Goal: Information Seeking & Learning: Learn about a topic

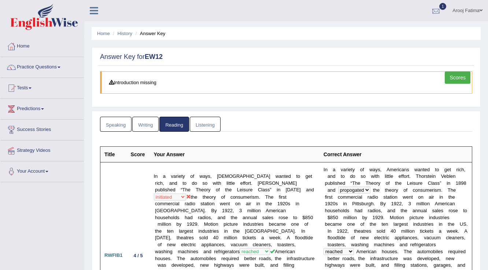
click at [435, 13] on div at bounding box center [435, 10] width 11 height 11
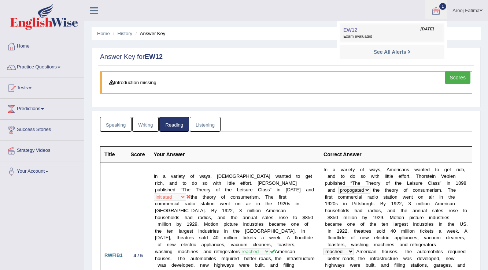
click at [383, 34] on span "Exam evaluated" at bounding box center [391, 37] width 97 height 6
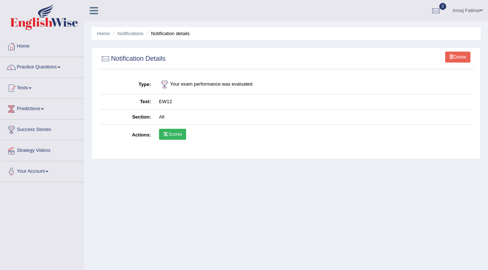
click at [173, 134] on link "Scores" at bounding box center [172, 134] width 27 height 11
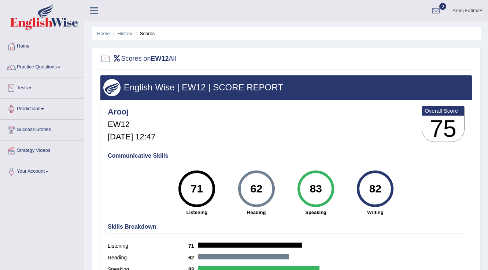
click at [30, 88] on link "Tests" at bounding box center [41, 87] width 83 height 18
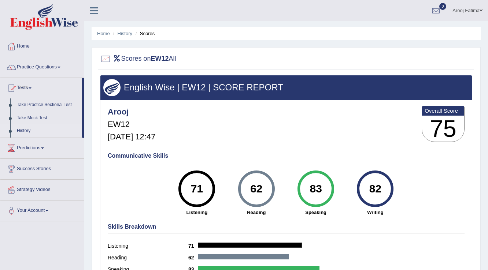
click at [29, 130] on link "History" at bounding box center [48, 131] width 68 height 13
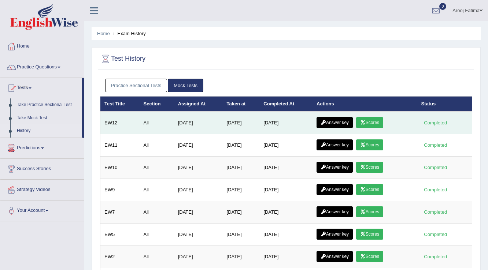
click at [326, 120] on icon at bounding box center [322, 122] width 5 height 4
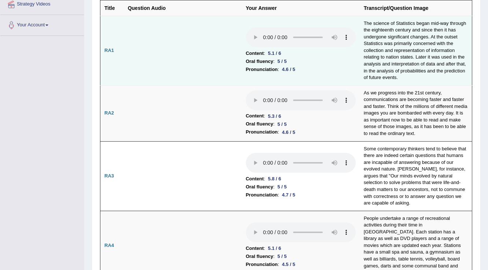
click at [330, 63] on li "Oral fluency : 5 / 5" at bounding box center [301, 61] width 110 height 8
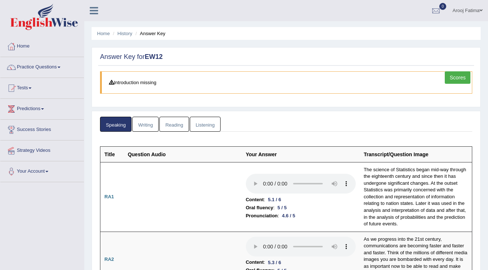
click at [176, 123] on link "Reading" at bounding box center [173, 124] width 29 height 15
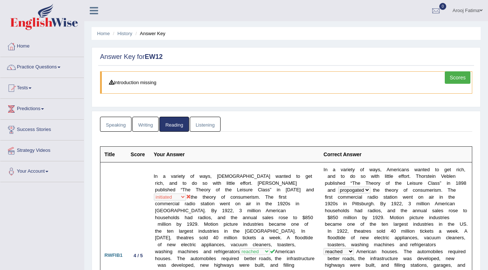
click at [452, 74] on link "Scores" at bounding box center [458, 77] width 26 height 12
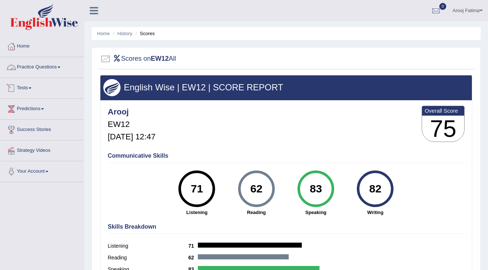
click at [53, 67] on link "Practice Questions" at bounding box center [41, 66] width 83 height 18
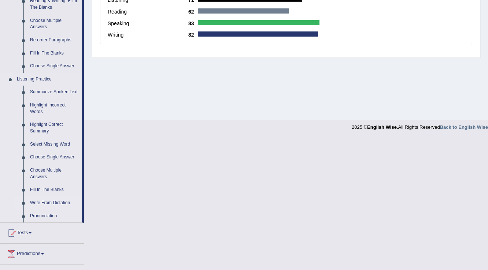
scroll to position [303, 0]
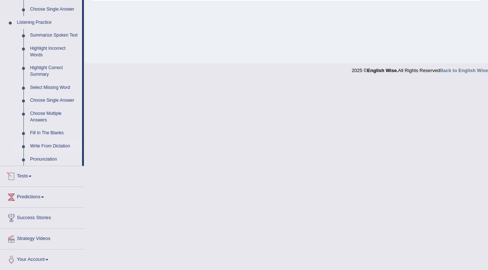
click at [49, 146] on link "Write From Dictation" at bounding box center [54, 146] width 55 height 13
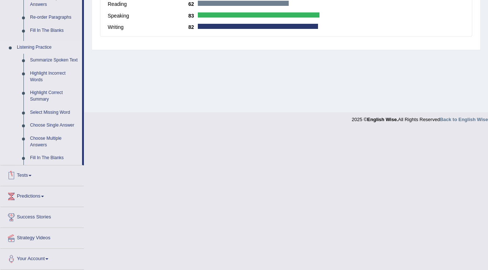
scroll to position [162, 0]
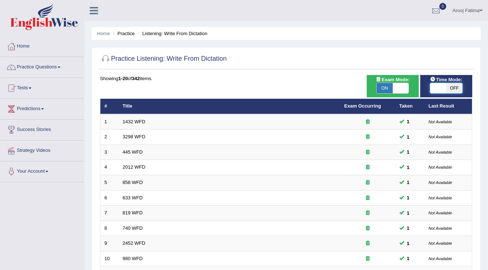
click at [435, 91] on span at bounding box center [438, 88] width 16 height 10
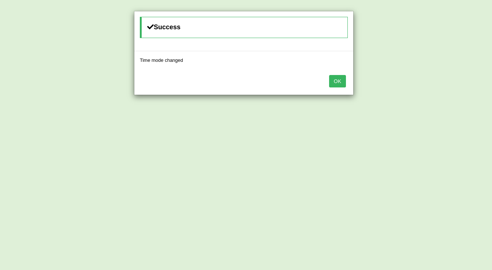
click at [334, 82] on button "OK" at bounding box center [337, 81] width 17 height 12
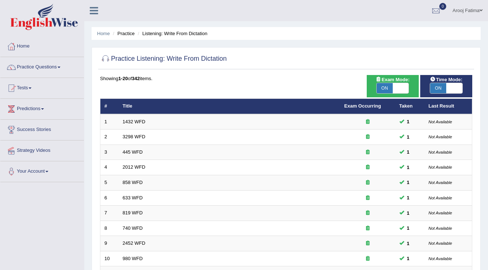
click at [449, 91] on span at bounding box center [454, 88] width 16 height 10
checkbox input "false"
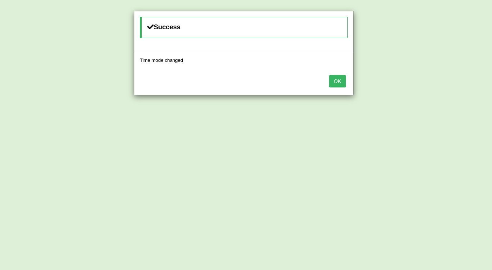
click at [341, 82] on button "OK" at bounding box center [337, 81] width 17 height 12
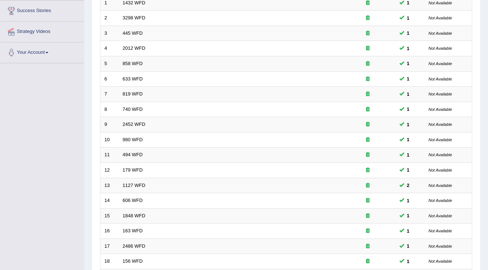
scroll to position [212, 0]
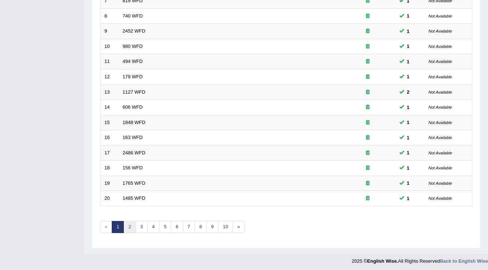
click at [132, 224] on link "2" at bounding box center [129, 227] width 12 height 12
click at [141, 224] on link "3" at bounding box center [142, 227] width 12 height 12
click at [155, 224] on link "4" at bounding box center [153, 227] width 12 height 12
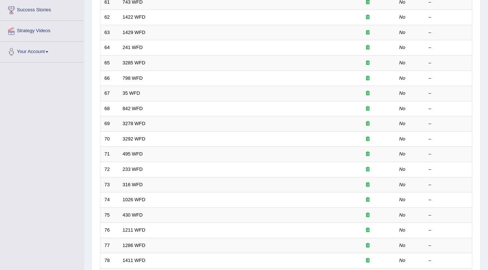
scroll to position [59, 0]
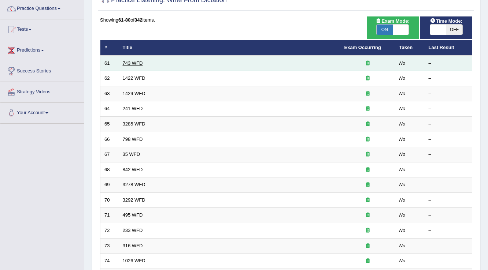
click at [139, 63] on link "743 WFD" at bounding box center [133, 62] width 20 height 5
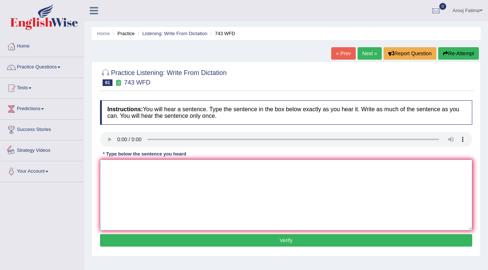
click at [147, 180] on textarea at bounding box center [286, 195] width 372 height 71
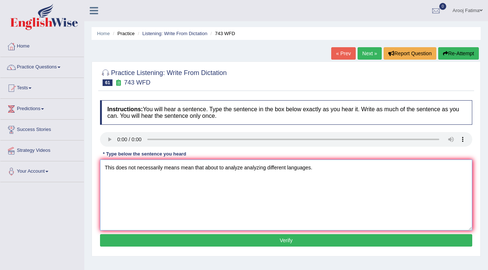
click at [268, 169] on textarea "This does not necessarily means mean that about to analyze analyzing different …" at bounding box center [286, 195] width 372 height 71
type textarea "This does not necessarily means mean that about to analyze analyzing the of in …"
click at [306, 242] on button "Verify" at bounding box center [286, 240] width 372 height 12
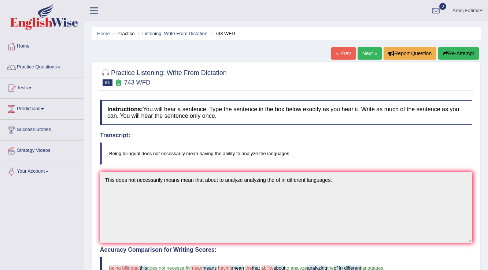
click at [372, 56] on link "Next »" at bounding box center [369, 53] width 24 height 12
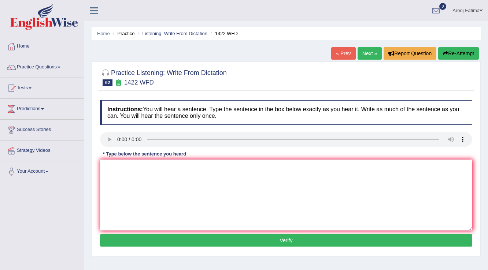
click at [289, 241] on button "Verify" at bounding box center [286, 240] width 372 height 12
click at [209, 200] on textarea at bounding box center [286, 195] width 372 height 71
type textarea "we"
click at [279, 239] on button "Verify" at bounding box center [286, 240] width 372 height 12
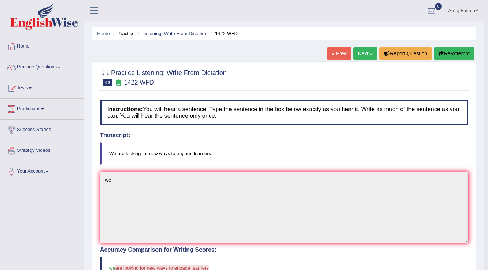
click at [367, 57] on link "Next »" at bounding box center [365, 53] width 24 height 12
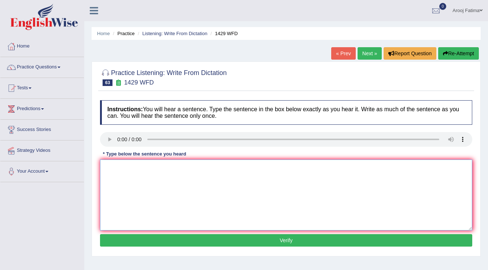
click at [149, 177] on textarea at bounding box center [286, 195] width 372 height 71
type textarea "ew"
click at [290, 242] on button "Verify" at bounding box center [286, 240] width 372 height 12
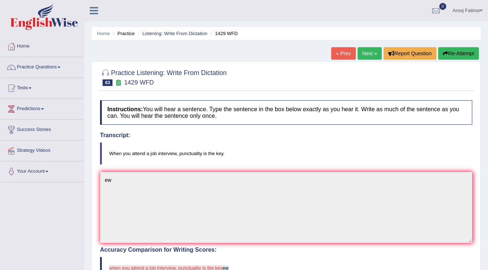
click at [366, 52] on link "Next »" at bounding box center [369, 53] width 24 height 12
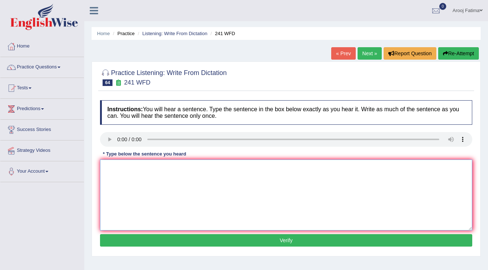
click at [172, 178] on textarea at bounding box center [286, 195] width 372 height 71
type textarea "tt"
click at [280, 238] on button "Verify" at bounding box center [286, 240] width 372 height 12
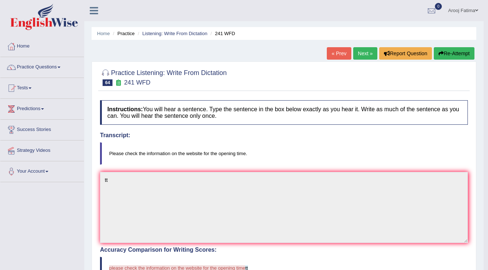
click at [362, 49] on link "Next »" at bounding box center [365, 53] width 24 height 12
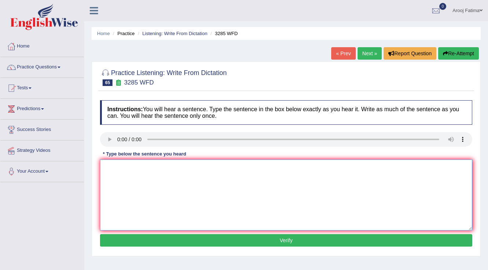
click at [233, 164] on textarea at bounding box center [286, 195] width 372 height 71
click at [170, 168] on textarea "Population has a sharp rise i recent twenty years." at bounding box center [286, 195] width 372 height 71
type textarea "Population has a sharp rise in recent twenty years."
click at [277, 239] on button "Verify" at bounding box center [286, 240] width 372 height 12
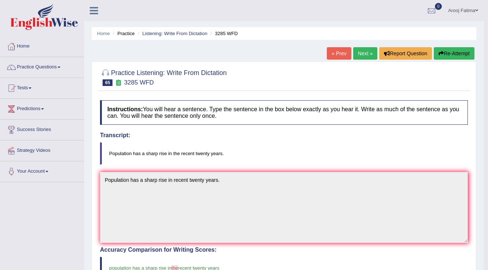
click at [361, 53] on link "Next »" at bounding box center [365, 53] width 24 height 12
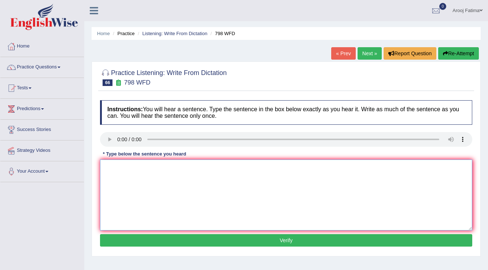
click at [200, 189] on textarea at bounding box center [286, 195] width 372 height 71
type textarea "f"
drag, startPoint x: 296, startPoint y: 240, endPoint x: 275, endPoint y: 234, distance: 21.8
click at [296, 240] on button "Verify" at bounding box center [286, 240] width 372 height 12
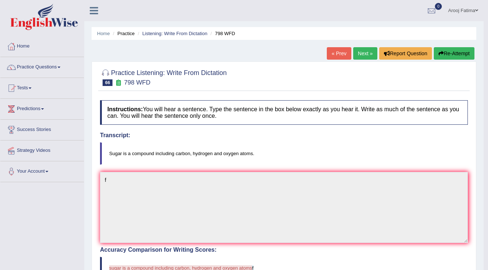
click at [369, 52] on link "Next »" at bounding box center [365, 53] width 24 height 12
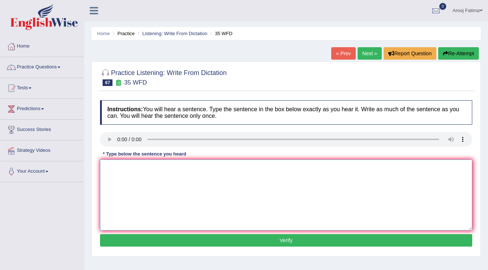
click at [183, 204] on textarea at bounding box center [286, 195] width 372 height 71
type textarea "yg"
click at [250, 239] on button "Verify" at bounding box center [286, 240] width 372 height 12
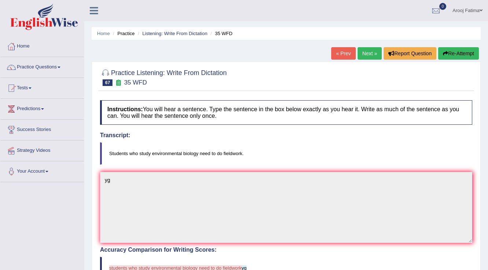
click at [364, 49] on link "Next »" at bounding box center [369, 53] width 24 height 12
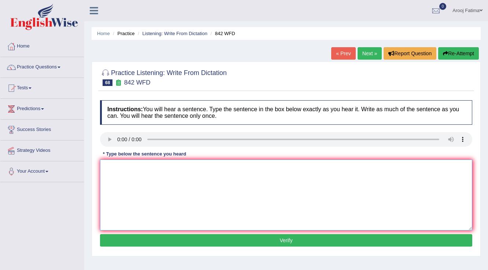
click at [129, 182] on textarea at bounding box center [286, 195] width 372 height 71
click at [148, 169] on textarea "Social policy is the study of social respondance for to the government." at bounding box center [286, 195] width 372 height 71
type textarea "Social policy is the a study of social respondance for to the government."
click at [286, 241] on button "Verify" at bounding box center [286, 240] width 372 height 12
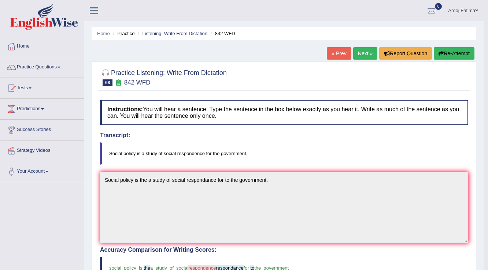
click at [365, 53] on link "Next »" at bounding box center [365, 53] width 24 height 12
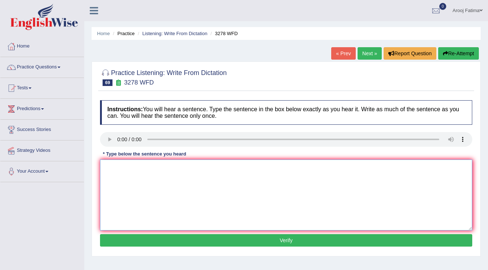
click at [313, 197] on textarea at bounding box center [286, 195] width 372 height 71
type textarea "f"
click at [315, 241] on button "Verify" at bounding box center [286, 240] width 372 height 12
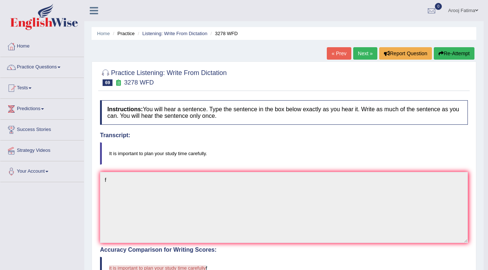
click at [362, 54] on link "Next »" at bounding box center [365, 53] width 24 height 12
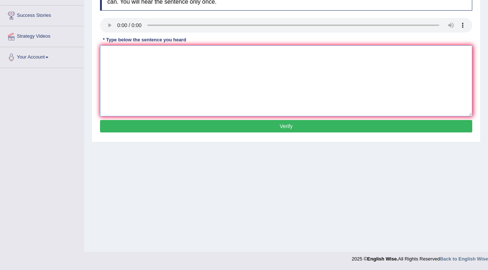
click at [209, 73] on textarea at bounding box center [286, 80] width 372 height 71
type textarea "v"
click at [272, 126] on button "Verify" at bounding box center [286, 126] width 372 height 12
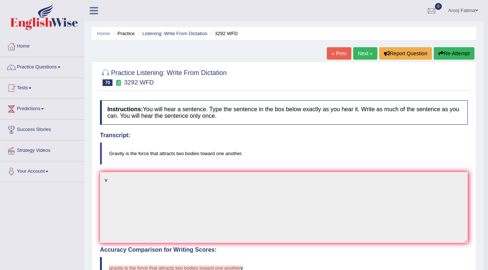
click at [361, 53] on link "Next »" at bounding box center [365, 53] width 24 height 12
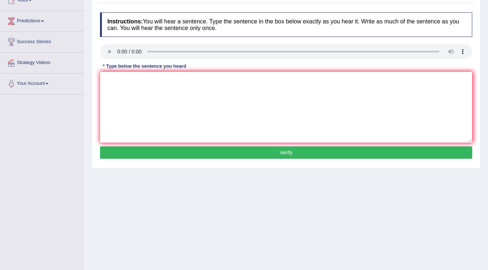
scroll to position [88, 0]
click at [246, 107] on textarea at bounding box center [286, 107] width 372 height 71
type textarea "f"
click at [296, 149] on button "Verify" at bounding box center [286, 152] width 372 height 12
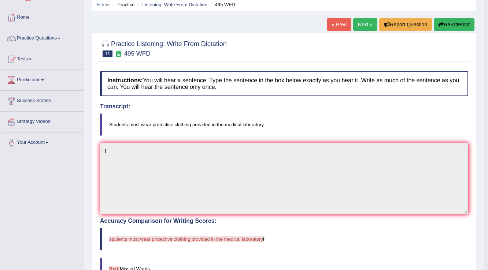
scroll to position [0, 0]
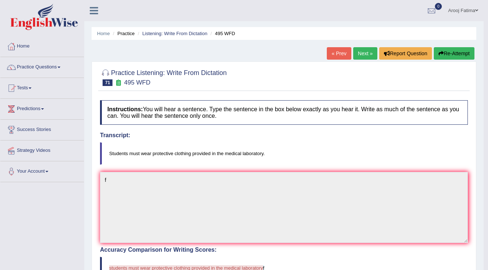
click at [364, 55] on link "Next »" at bounding box center [365, 53] width 24 height 12
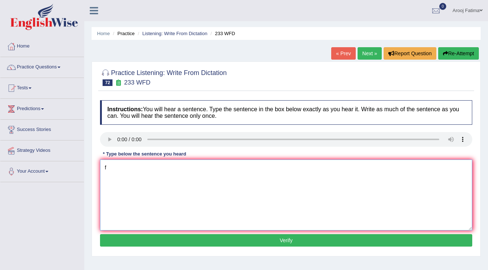
click at [160, 180] on textarea "f" at bounding box center [286, 195] width 372 height 71
type textarea "f"
click at [270, 241] on button "Verify" at bounding box center [286, 240] width 372 height 12
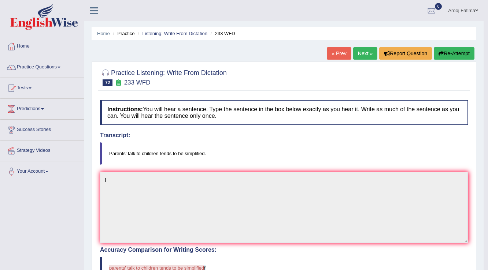
click at [369, 56] on link "Next »" at bounding box center [365, 53] width 24 height 12
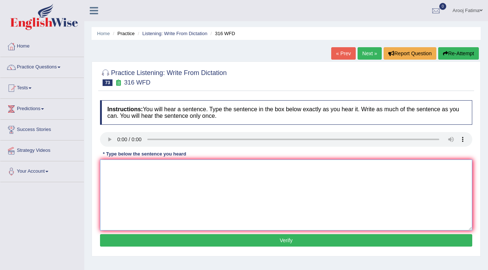
click at [193, 184] on textarea at bounding box center [286, 195] width 372 height 71
type textarea "fg"
click at [301, 239] on button "Verify" at bounding box center [286, 240] width 372 height 12
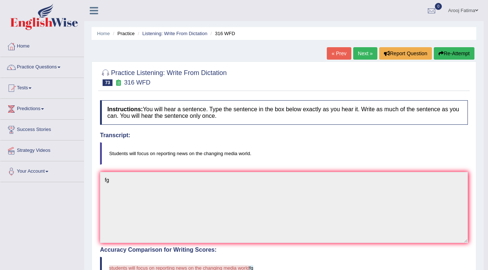
click at [456, 57] on button "Re-Attempt" at bounding box center [454, 53] width 41 height 12
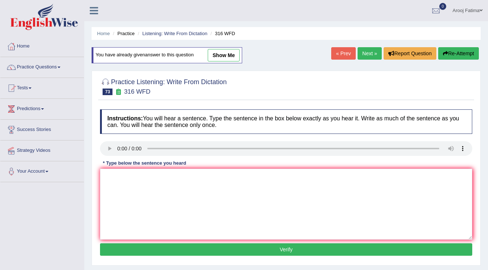
click at [371, 58] on link "Next »" at bounding box center [369, 53] width 24 height 12
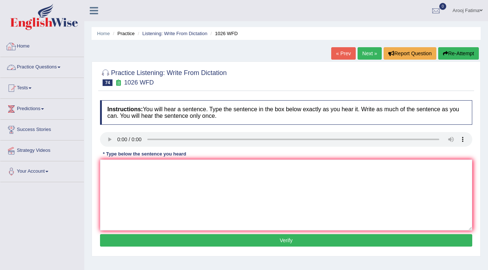
click at [60, 64] on link "Practice Questions" at bounding box center [41, 66] width 83 height 18
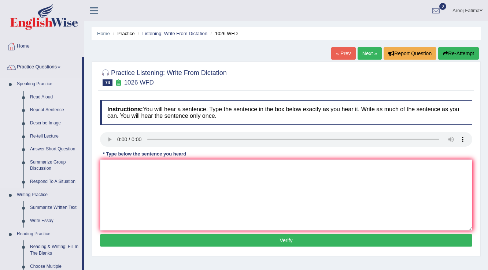
click at [57, 84] on link "Speaking Practice" at bounding box center [48, 84] width 68 height 13
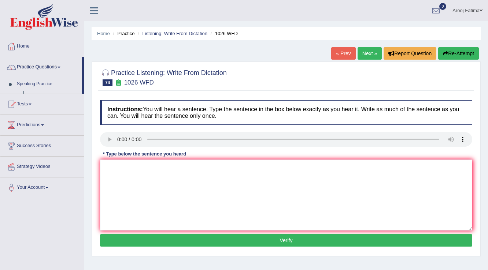
click at [62, 70] on link "Practice Questions" at bounding box center [41, 66] width 82 height 18
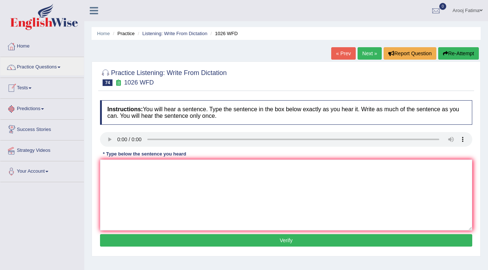
click at [35, 91] on link "Tests" at bounding box center [41, 87] width 83 height 18
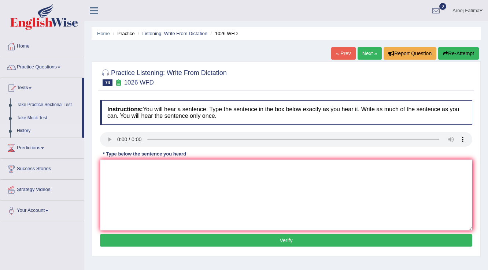
click at [27, 131] on link "History" at bounding box center [48, 131] width 68 height 13
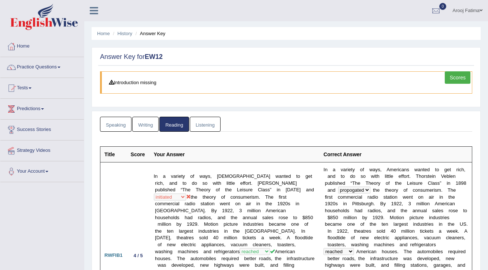
click at [207, 125] on link "Listening" at bounding box center [205, 124] width 31 height 15
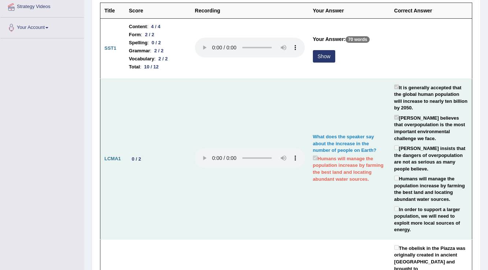
scroll to position [146, 0]
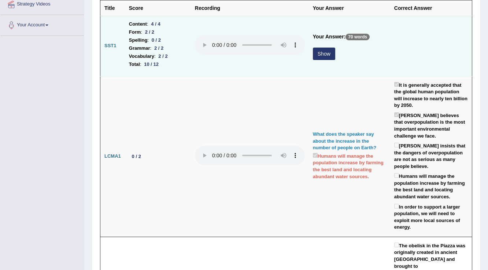
click at [315, 53] on button "Show" at bounding box center [324, 54] width 22 height 12
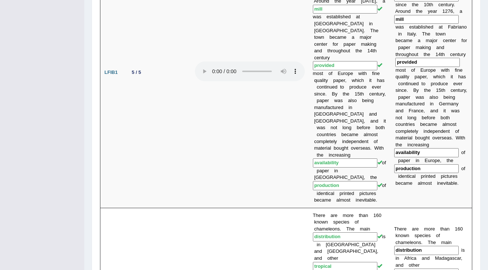
scroll to position [0, 0]
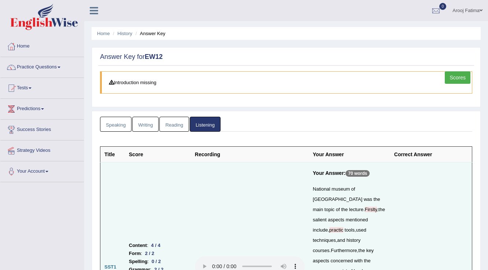
click at [117, 126] on link "Speaking" at bounding box center [115, 124] width 31 height 15
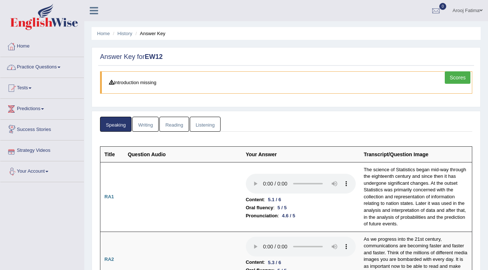
click at [60, 69] on link "Practice Questions" at bounding box center [41, 66] width 83 height 18
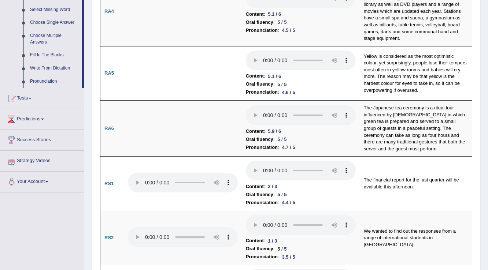
scroll to position [293, 0]
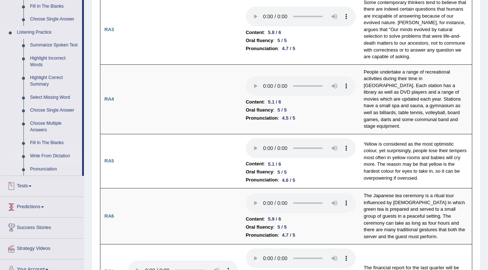
click at [44, 154] on link "Write From Dictation" at bounding box center [54, 156] width 55 height 13
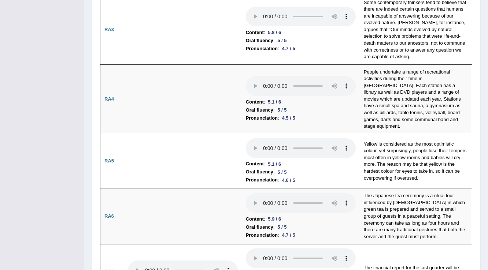
scroll to position [90, 0]
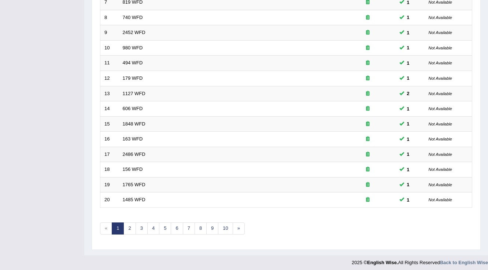
scroll to position [212, 0]
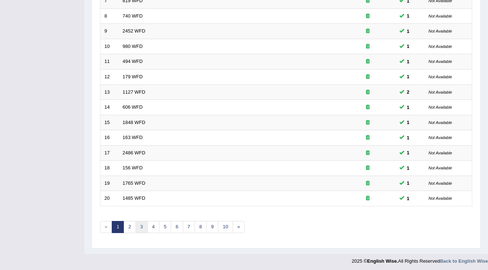
click at [142, 226] on link "3" at bounding box center [142, 227] width 12 height 12
click at [152, 226] on link "4" at bounding box center [153, 227] width 12 height 12
click at [154, 227] on link "4" at bounding box center [153, 227] width 12 height 12
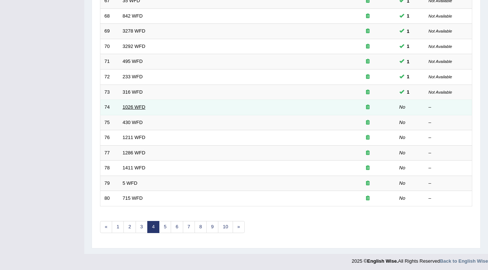
click at [142, 105] on link "1026 WFD" at bounding box center [134, 106] width 23 height 5
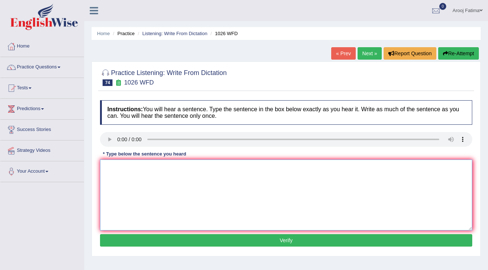
click at [167, 171] on textarea at bounding box center [286, 195] width 372 height 71
type textarea "n"
click at [268, 237] on button "Verify" at bounding box center [286, 240] width 372 height 12
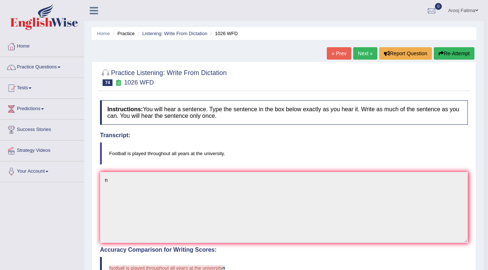
click at [360, 55] on link "Next »" at bounding box center [365, 53] width 24 height 12
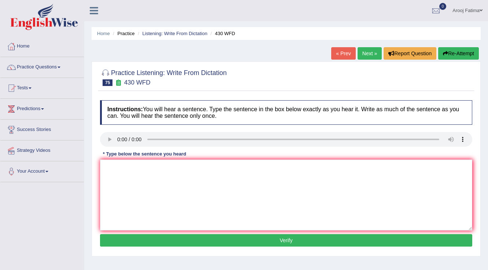
click at [371, 51] on link "Next »" at bounding box center [369, 53] width 24 height 12
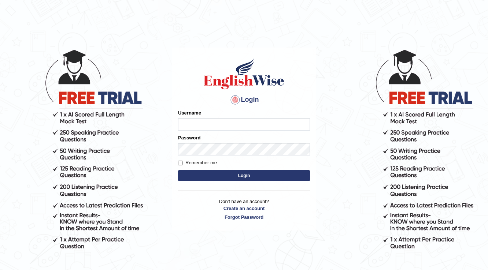
click at [190, 118] on input "Username" at bounding box center [244, 124] width 132 height 12
type input "[PERSON_NAME]"
click at [222, 173] on button "Login" at bounding box center [244, 175] width 132 height 11
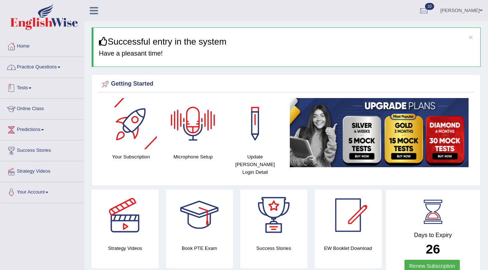
click at [44, 71] on link "Practice Questions" at bounding box center [41, 66] width 83 height 18
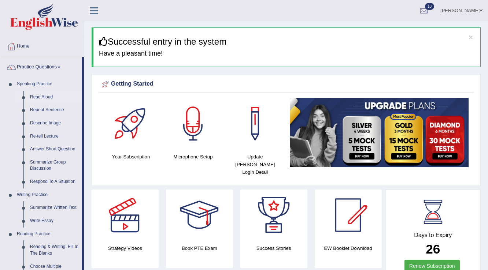
click at [44, 93] on link "Read Aloud" at bounding box center [54, 97] width 55 height 13
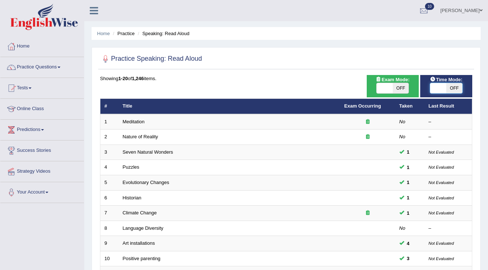
click at [441, 86] on span at bounding box center [438, 88] width 16 height 10
checkbox input "true"
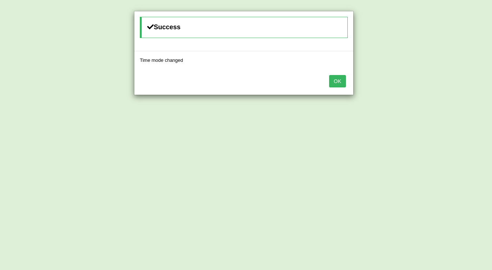
click at [333, 81] on button "OK" at bounding box center [337, 81] width 17 height 12
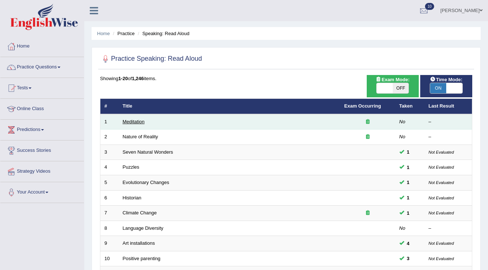
click at [140, 122] on link "Meditation" at bounding box center [134, 121] width 22 height 5
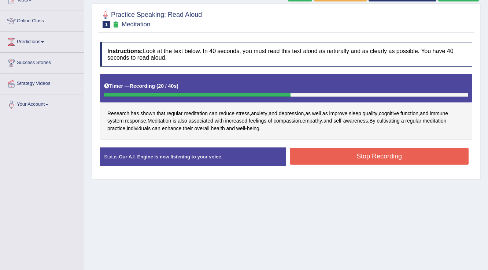
click at [343, 149] on button "Stop Recording" at bounding box center [379, 156] width 179 height 17
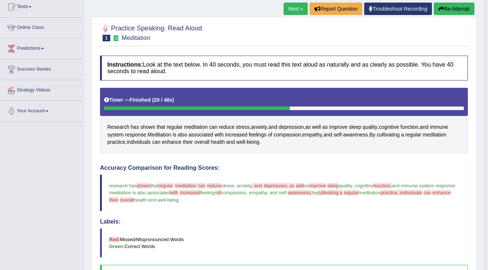
scroll to position [81, 0]
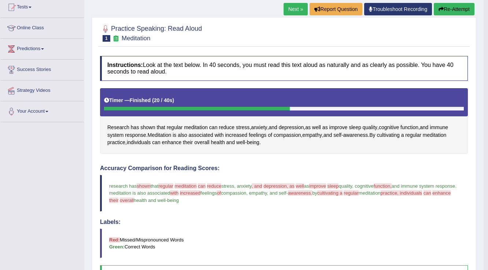
click at [293, 8] on link "Next »" at bounding box center [295, 9] width 24 height 12
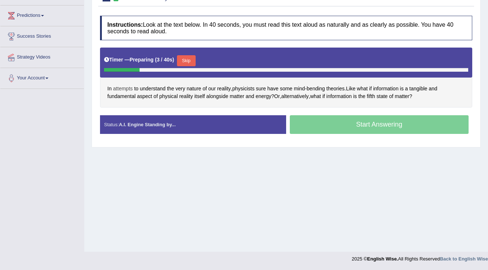
click at [122, 85] on span "attempts" at bounding box center [123, 89] width 20 height 8
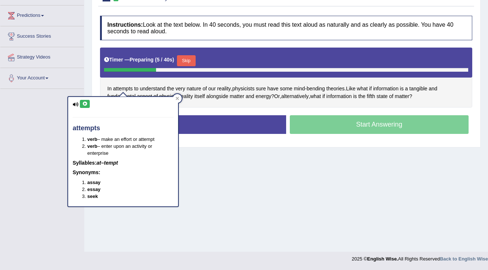
click at [86, 104] on icon at bounding box center [84, 104] width 5 height 4
click at [176, 99] on icon at bounding box center [177, 99] width 4 height 4
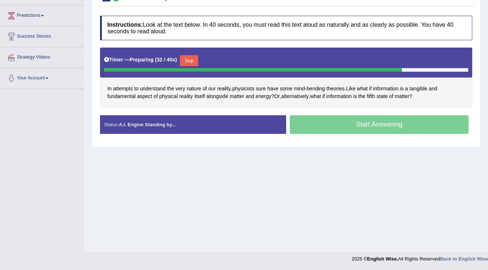
click at [194, 60] on button "Skip" at bounding box center [189, 60] width 18 height 11
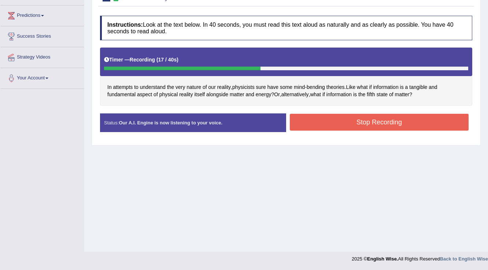
click at [382, 125] on button "Stop Recording" at bounding box center [379, 122] width 179 height 17
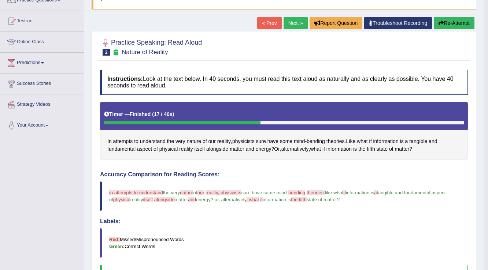
scroll to position [56, 0]
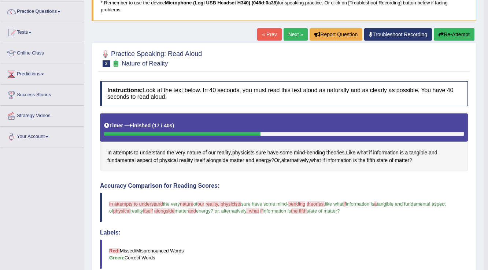
click at [453, 38] on button "Re-Attempt" at bounding box center [454, 34] width 41 height 12
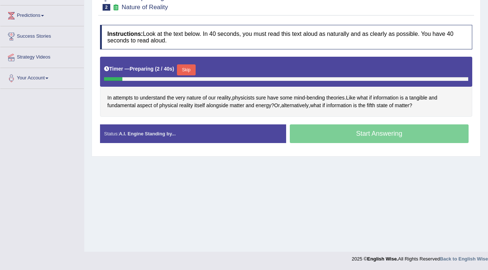
click at [191, 70] on button "Skip" at bounding box center [186, 69] width 18 height 11
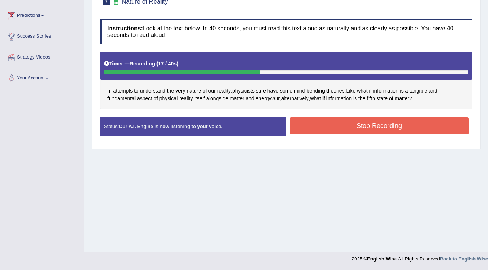
click at [349, 124] on button "Stop Recording" at bounding box center [379, 126] width 179 height 17
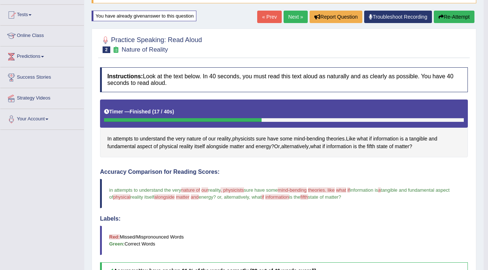
scroll to position [26, 0]
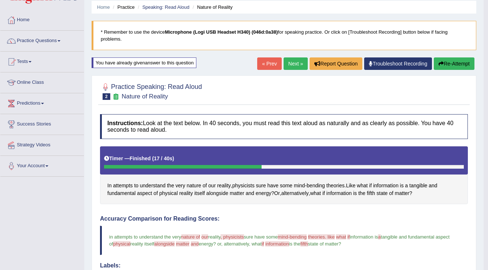
click at [297, 67] on link "Next »" at bounding box center [295, 63] width 24 height 12
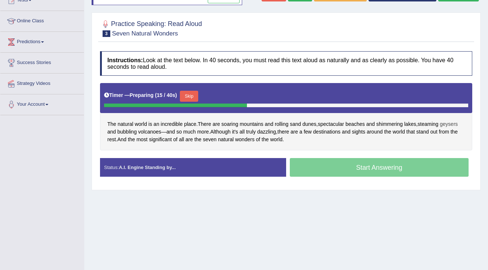
click at [448, 120] on span "geysers" at bounding box center [449, 124] width 18 height 8
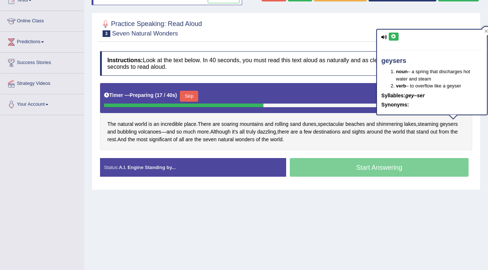
click at [396, 37] on icon at bounding box center [393, 36] width 5 height 4
click at [376, 219] on div "Home Practice Speaking: Read Aloud Seven Natural Wonders * Remember to use the …" at bounding box center [286, 95] width 404 height 366
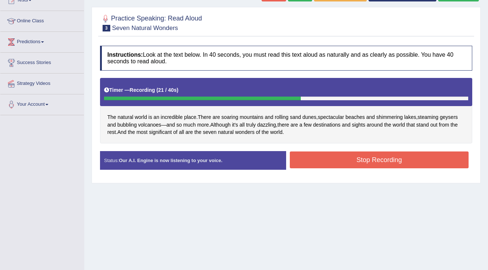
click at [365, 163] on button "Stop Recording" at bounding box center [379, 160] width 179 height 17
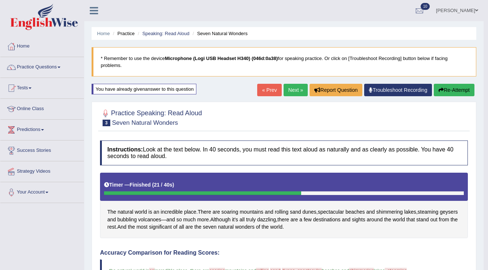
click at [297, 91] on link "Next »" at bounding box center [295, 90] width 24 height 12
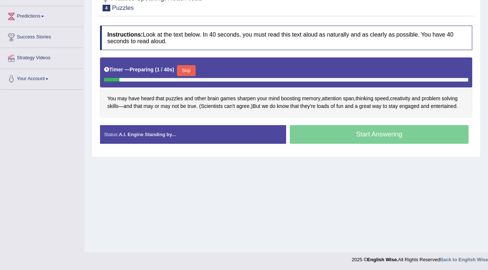
scroll to position [114, 0]
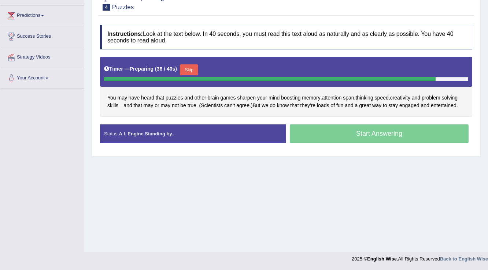
click at [193, 68] on button "Skip" at bounding box center [189, 69] width 18 height 11
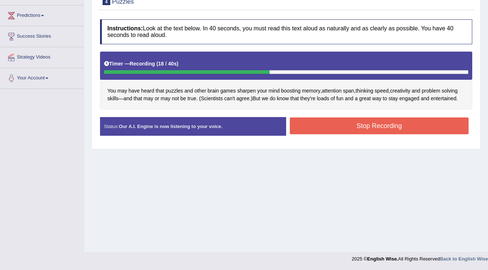
click at [416, 131] on button "Stop Recording" at bounding box center [379, 126] width 179 height 17
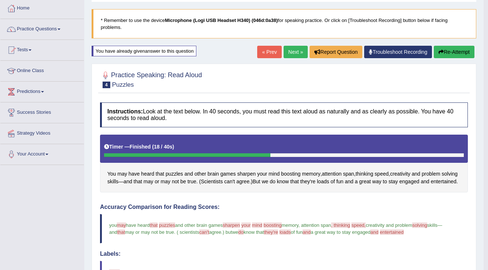
scroll to position [26, 0]
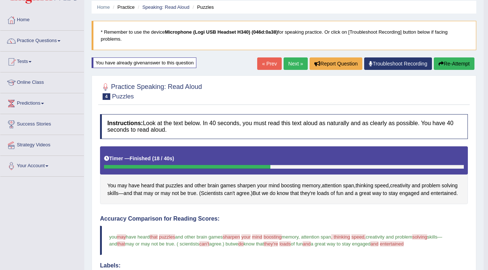
click at [295, 67] on link "Next »" at bounding box center [295, 63] width 24 height 12
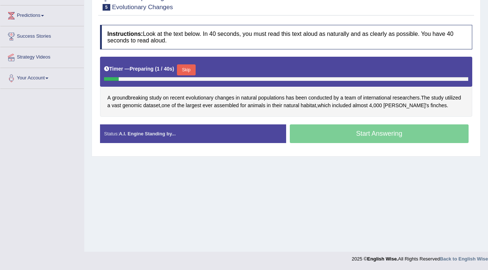
scroll to position [114, 0]
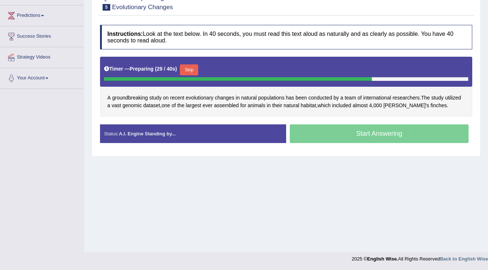
click at [190, 69] on button "Skip" at bounding box center [189, 69] width 18 height 11
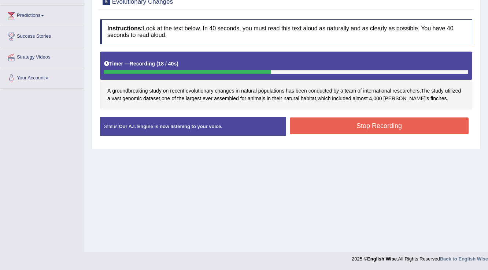
click at [397, 128] on button "Stop Recording" at bounding box center [379, 126] width 179 height 17
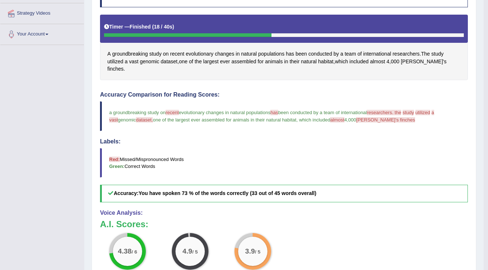
scroll to position [158, 0]
click at [167, 62] on span "dataset" at bounding box center [169, 62] width 17 height 8
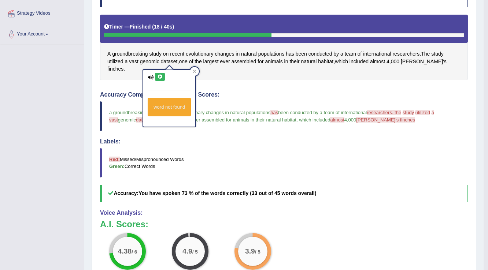
click at [161, 75] on icon at bounding box center [159, 77] width 5 height 4
click at [246, 126] on div "Accuracy Comparison for Reading Scores: a groundbreaking study on recent a sens…" at bounding box center [284, 147] width 368 height 111
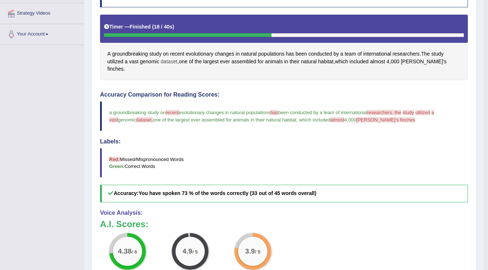
click at [167, 59] on span "dataset" at bounding box center [169, 62] width 17 height 8
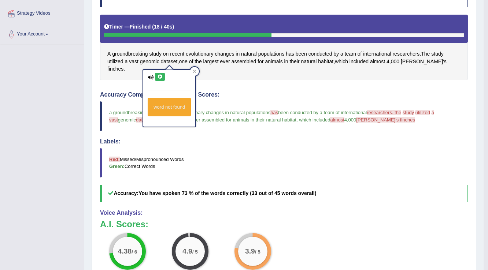
click at [218, 114] on blockquote "a groundbreaking study on recent a sense evolutionary changes in natural popula…" at bounding box center [284, 115] width 368 height 29
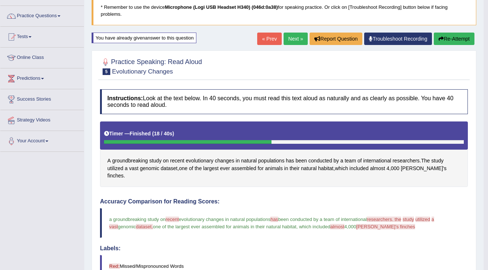
scroll to position [41, 0]
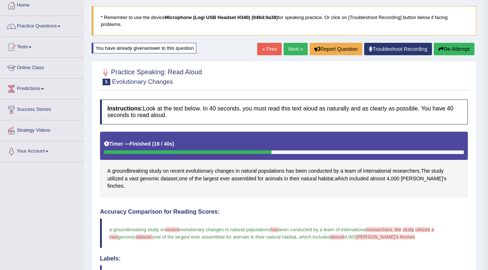
click at [294, 52] on link "Next »" at bounding box center [295, 49] width 24 height 12
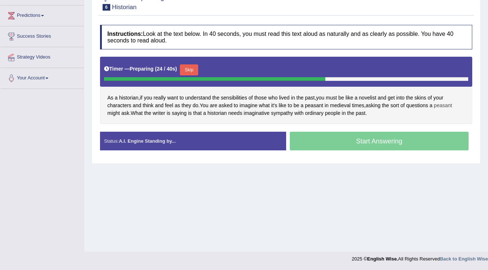
click at [447, 102] on span "peasant" at bounding box center [443, 106] width 18 height 8
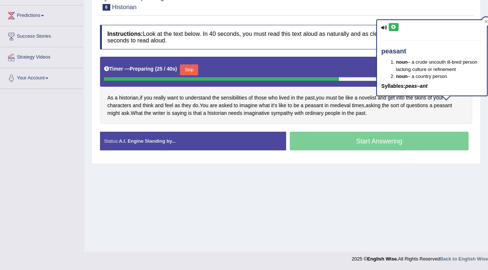
click at [390, 27] on button at bounding box center [394, 27] width 10 height 8
click at [396, 29] on button at bounding box center [394, 27] width 10 height 8
click at [414, 79] on div "peasant noun – a crude uncouth ill-bred person lacking culture or refinement no…" at bounding box center [432, 58] width 110 height 76
click at [357, 178] on div "Home Practice Speaking: Read Aloud Historian * Remember to use the device Micro…" at bounding box center [286, 69] width 404 height 366
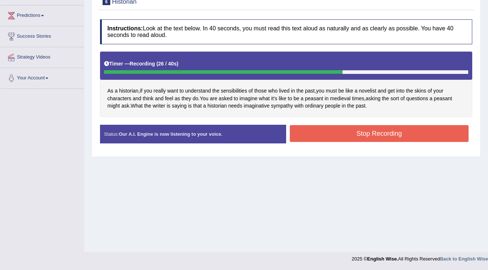
click at [363, 137] on button "Stop Recording" at bounding box center [379, 133] width 179 height 17
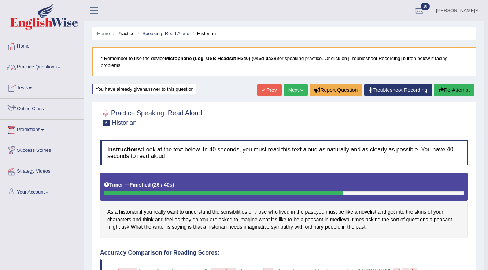
click at [57, 64] on link "Practice Questions" at bounding box center [41, 66] width 83 height 18
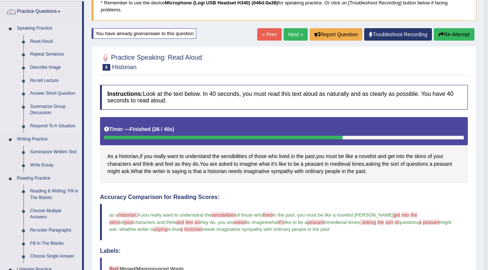
scroll to position [59, 0]
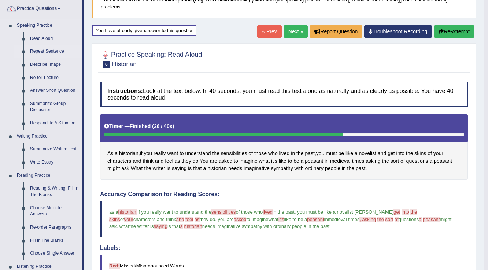
click at [44, 48] on link "Repeat Sentence" at bounding box center [54, 51] width 55 height 13
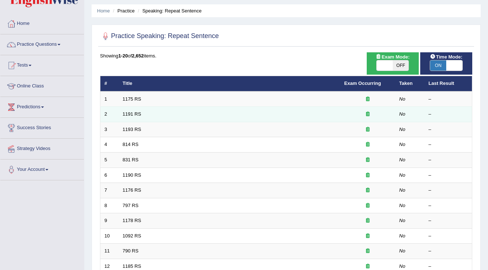
scroll to position [7, 0]
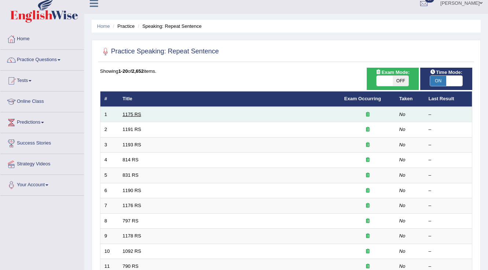
click at [132, 112] on link "1175 RS" at bounding box center [132, 114] width 19 height 5
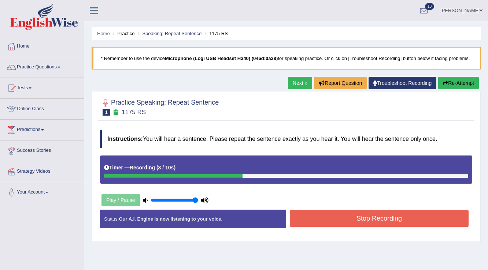
click at [343, 213] on button "Stop Recording" at bounding box center [379, 218] width 179 height 17
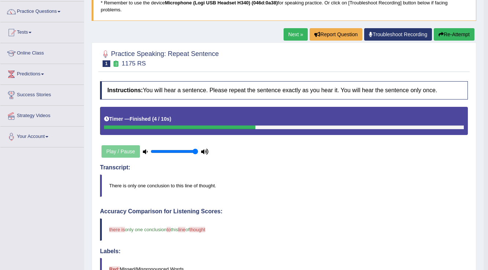
scroll to position [56, 0]
click at [289, 37] on link "Next »" at bounding box center [295, 34] width 24 height 12
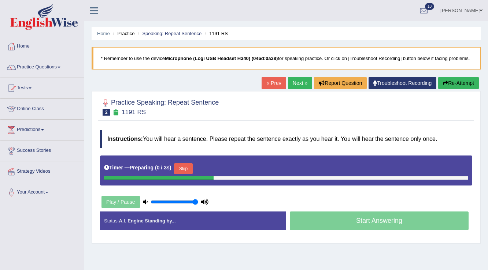
click at [192, 166] on button "Skip" at bounding box center [183, 168] width 18 height 11
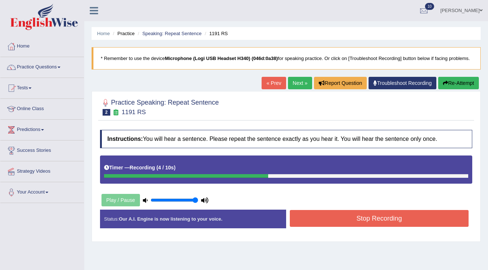
click at [446, 83] on icon "button" at bounding box center [445, 83] width 5 height 5
click at [338, 212] on button "Stop Recording" at bounding box center [379, 218] width 179 height 17
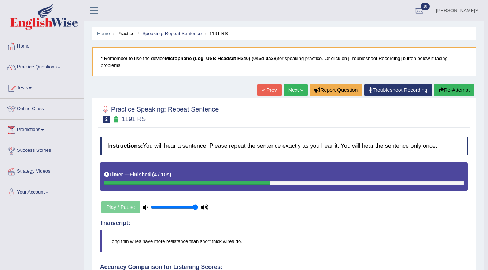
click at [463, 92] on button "Re-Attempt" at bounding box center [454, 90] width 41 height 12
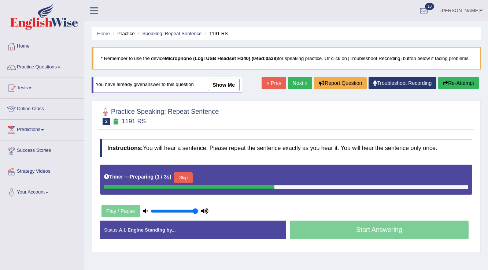
click at [193, 211] on input "range" at bounding box center [175, 211] width 48 height 6
type input "0.9"
click at [190, 211] on input "range" at bounding box center [175, 211] width 48 height 6
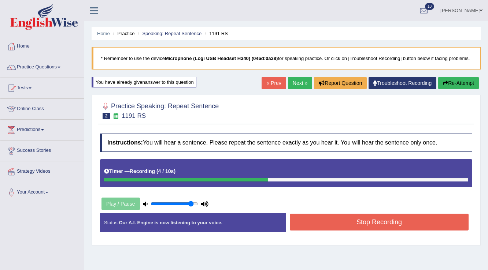
click at [387, 226] on button "Stop Recording" at bounding box center [379, 222] width 179 height 17
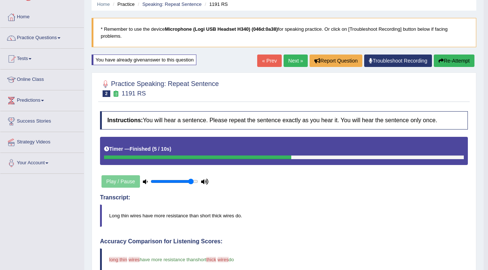
scroll to position [29, 0]
click at [294, 65] on link "Next »" at bounding box center [295, 61] width 24 height 12
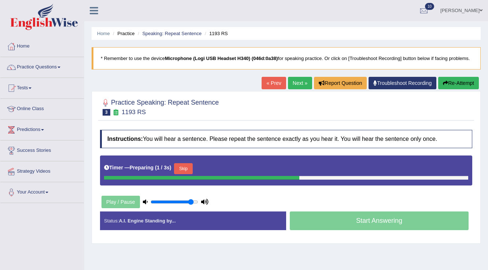
click at [190, 169] on button "Skip" at bounding box center [183, 168] width 18 height 11
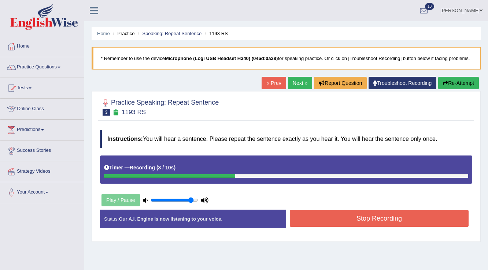
click at [370, 215] on button "Stop Recording" at bounding box center [379, 218] width 179 height 17
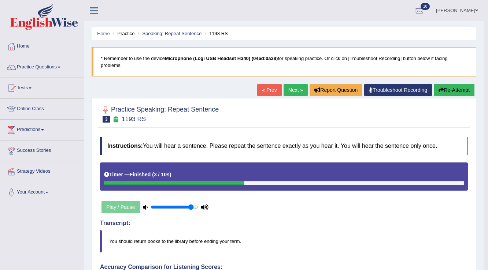
click at [296, 94] on link "Next »" at bounding box center [295, 90] width 24 height 12
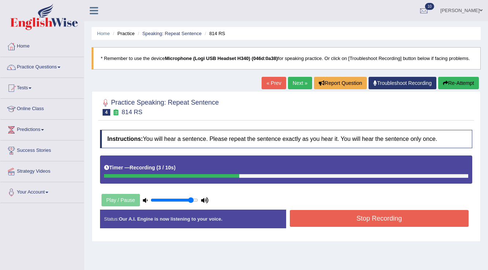
click at [370, 214] on button "Stop Recording" at bounding box center [379, 218] width 179 height 17
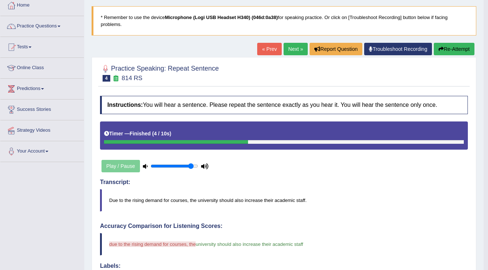
scroll to position [29, 0]
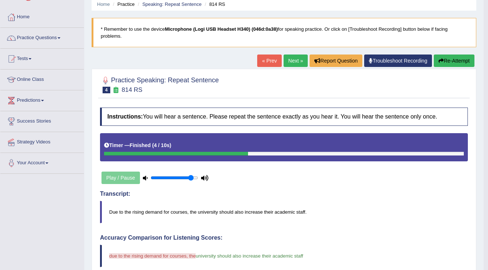
click at [445, 60] on button "Re-Attempt" at bounding box center [454, 61] width 41 height 12
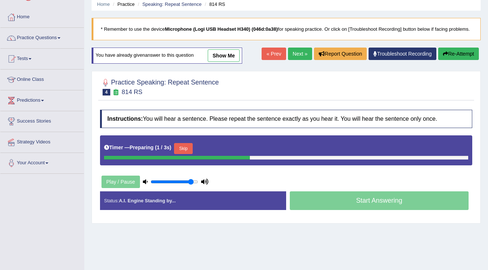
click at [190, 147] on button "Skip" at bounding box center [183, 148] width 18 height 11
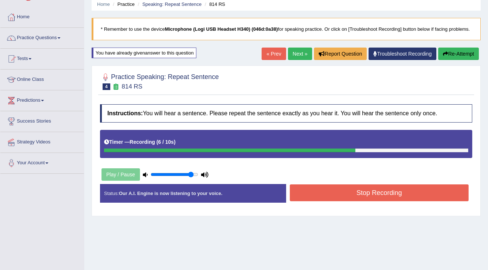
click at [355, 192] on button "Stop Recording" at bounding box center [379, 193] width 179 height 17
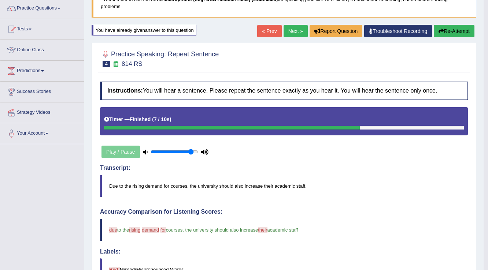
scroll to position [29, 0]
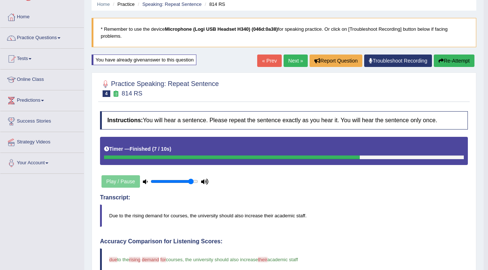
click at [296, 61] on link "Next »" at bounding box center [295, 61] width 24 height 12
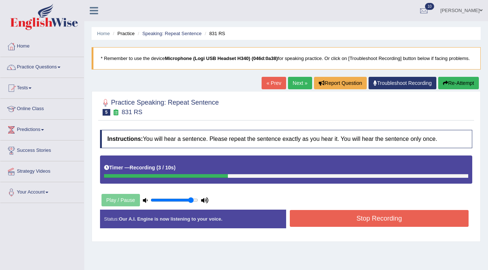
click at [374, 214] on button "Stop Recording" at bounding box center [379, 218] width 179 height 17
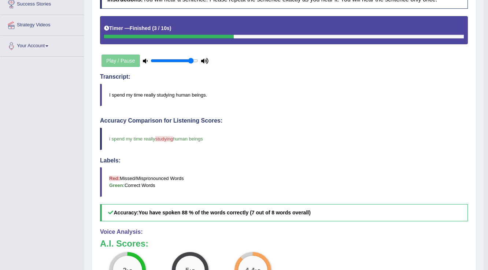
scroll to position [29, 0]
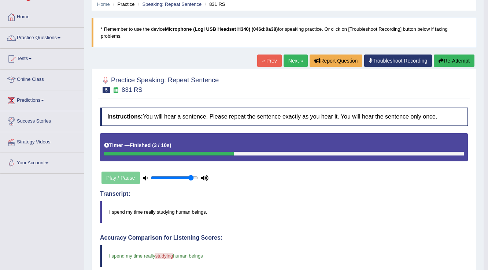
click at [296, 60] on link "Next »" at bounding box center [295, 61] width 24 height 12
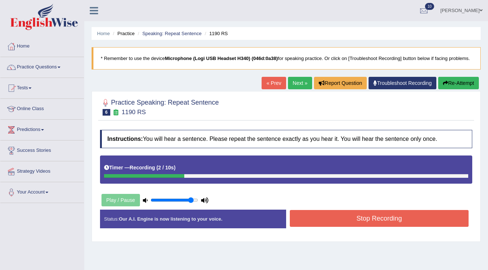
click at [462, 86] on button "Re-Attempt" at bounding box center [458, 83] width 41 height 12
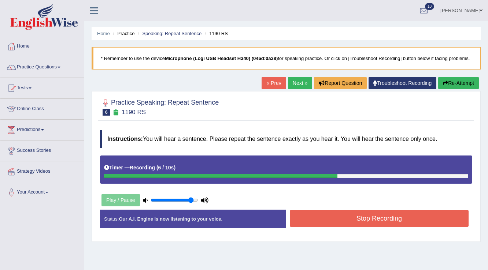
click at [373, 216] on button "Stop Recording" at bounding box center [379, 218] width 179 height 17
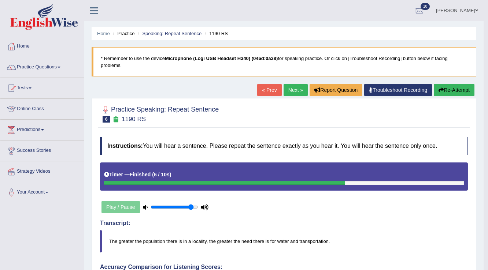
click at [297, 92] on link "Next »" at bounding box center [295, 90] width 24 height 12
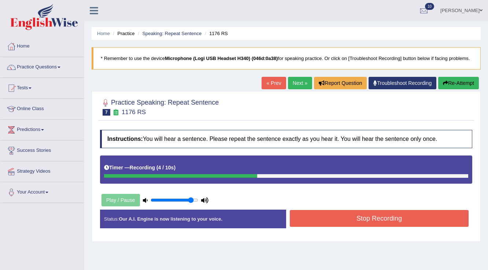
click at [338, 218] on button "Stop Recording" at bounding box center [379, 218] width 179 height 17
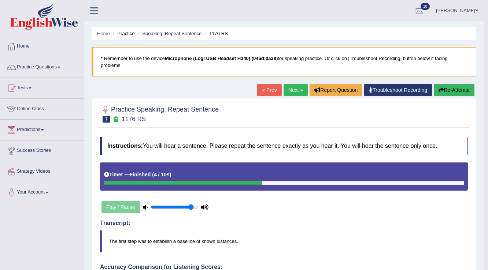
click at [296, 90] on link "Next »" at bounding box center [295, 90] width 24 height 12
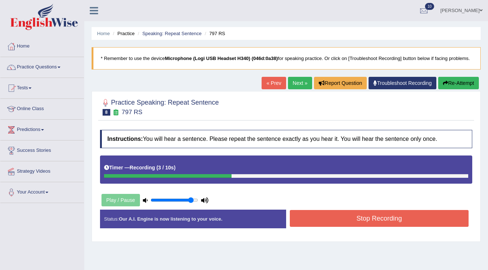
click at [353, 215] on button "Stop Recording" at bounding box center [379, 218] width 179 height 17
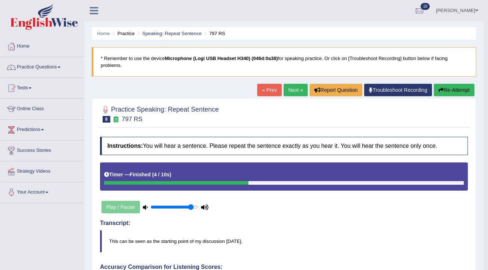
click at [441, 86] on button "Re-Attempt" at bounding box center [454, 90] width 41 height 12
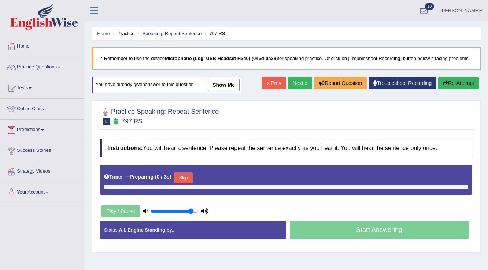
click at [187, 177] on button "Skip" at bounding box center [183, 177] width 18 height 11
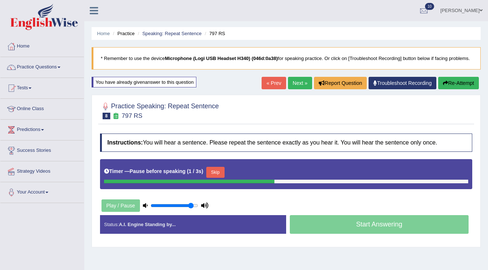
click at [216, 172] on button "Skip" at bounding box center [215, 172] width 18 height 11
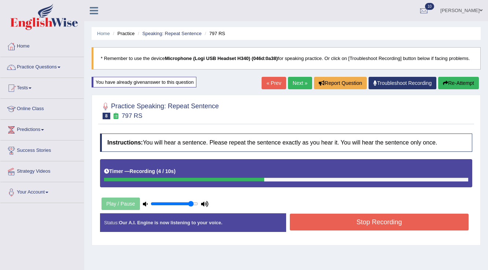
click at [337, 219] on button "Stop Recording" at bounding box center [379, 222] width 179 height 17
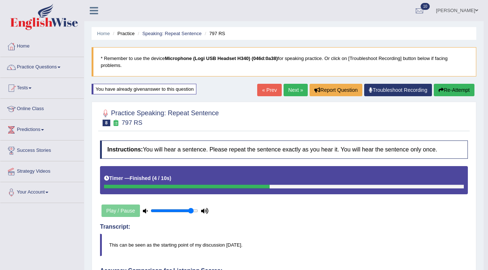
click at [297, 89] on link "Next »" at bounding box center [295, 90] width 24 height 12
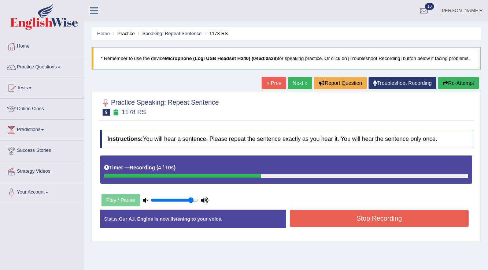
click at [387, 217] on button "Stop Recording" at bounding box center [379, 218] width 179 height 17
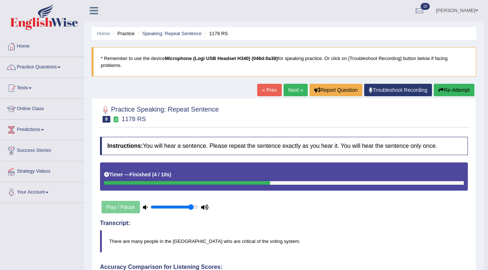
click at [297, 90] on link "Next »" at bounding box center [295, 90] width 24 height 12
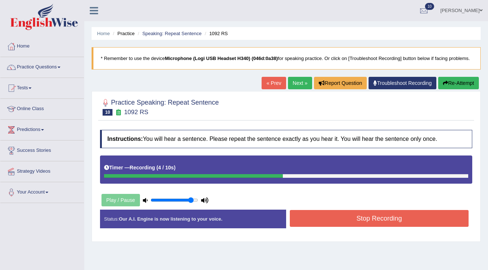
click at [361, 215] on button "Stop Recording" at bounding box center [379, 218] width 179 height 17
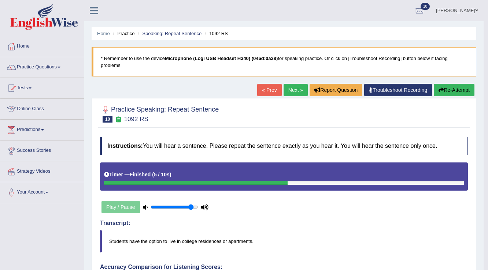
click at [296, 88] on link "Next »" at bounding box center [295, 90] width 24 height 12
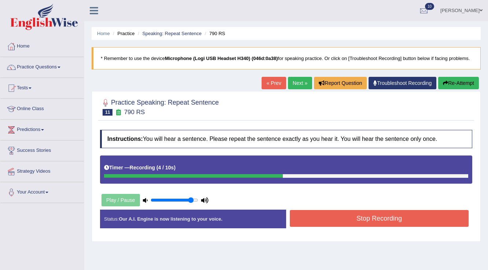
click at [367, 218] on button "Stop Recording" at bounding box center [379, 218] width 179 height 17
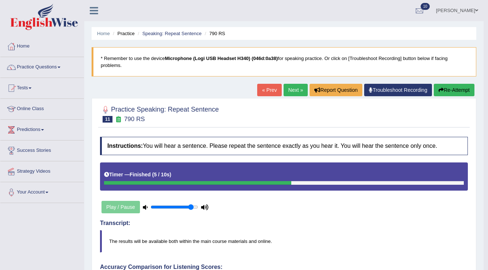
click at [294, 92] on link "Next »" at bounding box center [295, 90] width 24 height 12
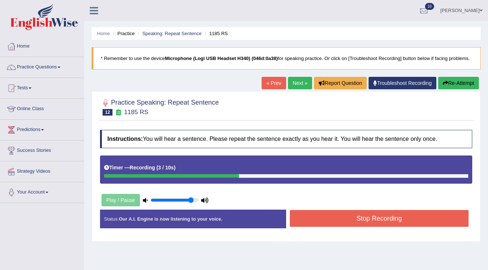
click at [335, 216] on button "Stop Recording" at bounding box center [379, 218] width 179 height 17
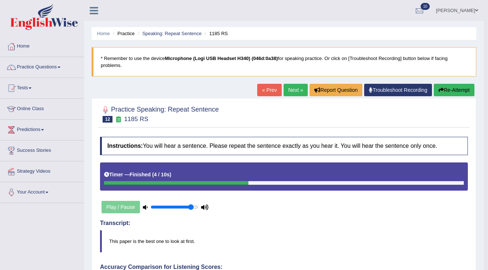
click at [293, 92] on link "Next »" at bounding box center [295, 90] width 24 height 12
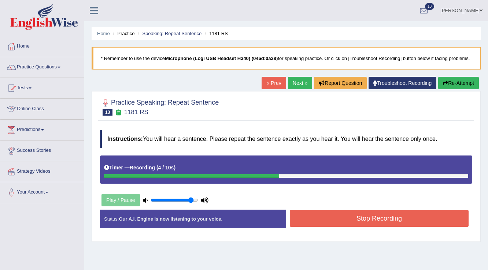
click at [333, 215] on button "Stop Recording" at bounding box center [379, 218] width 179 height 17
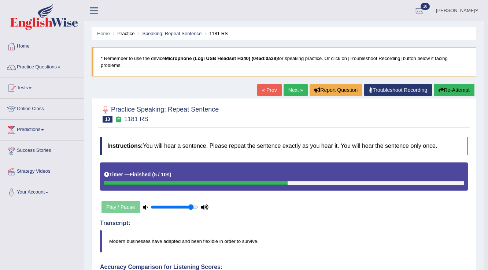
click at [444, 86] on button "Re-Attempt" at bounding box center [454, 90] width 41 height 12
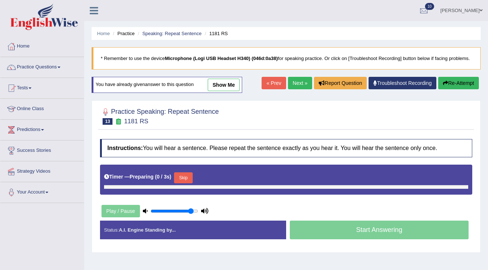
click at [188, 176] on button "Skip" at bounding box center [183, 177] width 18 height 11
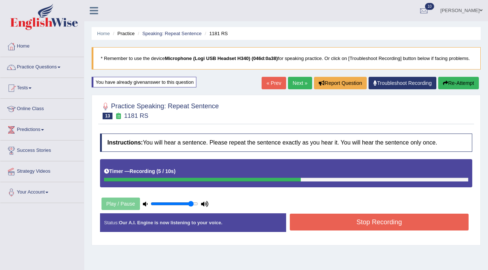
click at [334, 220] on button "Stop Recording" at bounding box center [379, 222] width 179 height 17
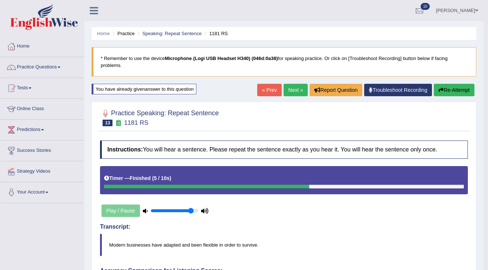
click at [294, 94] on link "Next »" at bounding box center [295, 90] width 24 height 12
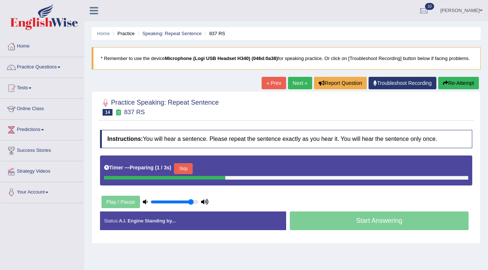
click at [192, 168] on button "Skip" at bounding box center [183, 168] width 18 height 11
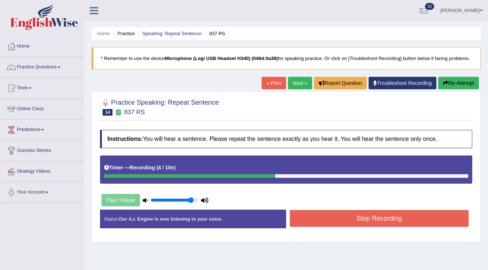
click at [363, 219] on button "Stop Recording" at bounding box center [379, 218] width 179 height 17
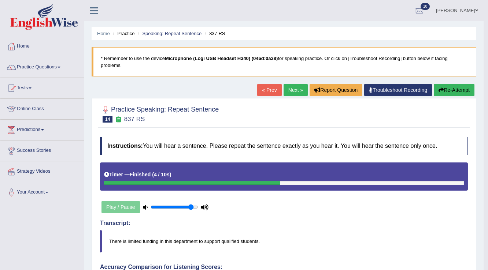
click at [292, 90] on link "Next »" at bounding box center [295, 90] width 24 height 12
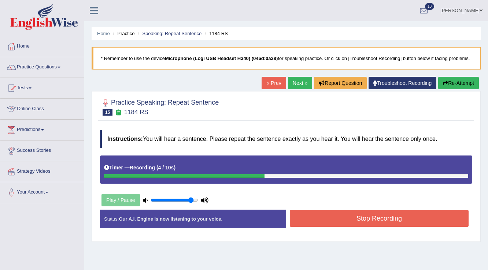
click at [338, 220] on button "Stop Recording" at bounding box center [379, 218] width 179 height 17
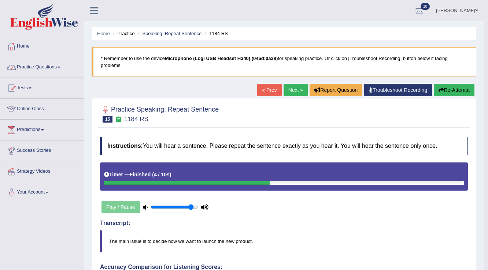
click at [48, 68] on link "Practice Questions" at bounding box center [41, 66] width 83 height 18
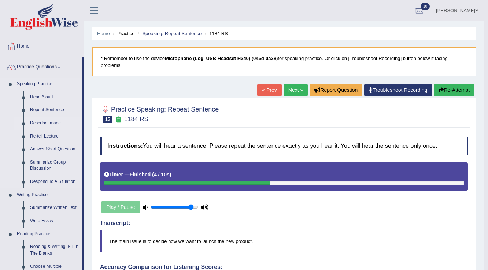
click at [47, 125] on link "Describe Image" at bounding box center [54, 123] width 55 height 13
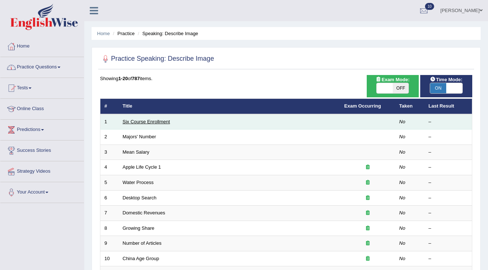
click at [153, 123] on link "Six Course Enrollment" at bounding box center [146, 121] width 47 height 5
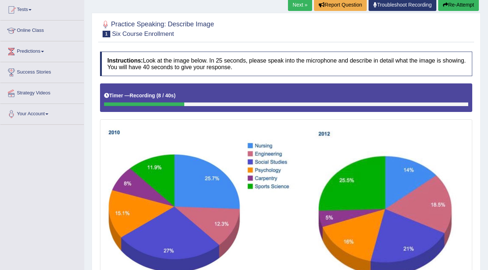
scroll to position [70, 0]
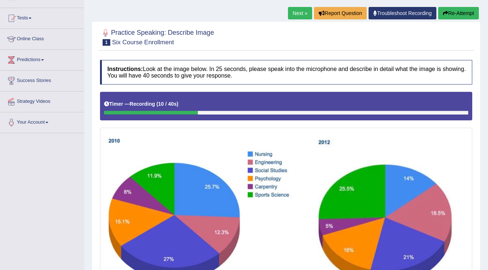
click at [467, 14] on button "Re-Attempt" at bounding box center [458, 13] width 41 height 12
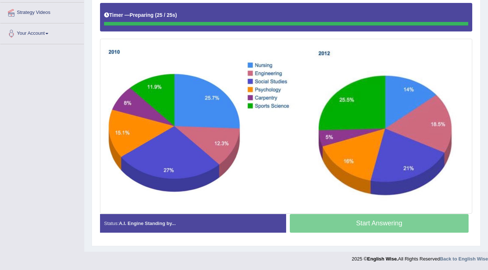
scroll to position [158, 0]
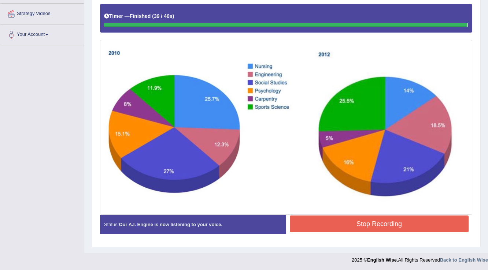
click at [406, 221] on button "Stop Recording" at bounding box center [379, 224] width 179 height 17
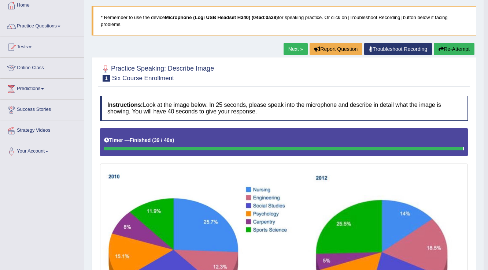
scroll to position [41, 0]
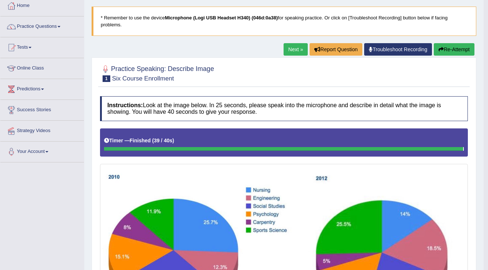
click at [294, 46] on link "Next »" at bounding box center [295, 49] width 24 height 12
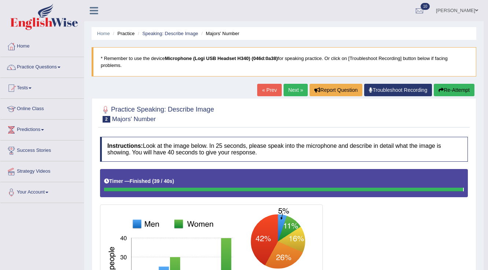
click at [292, 91] on link "Next »" at bounding box center [295, 90] width 24 height 12
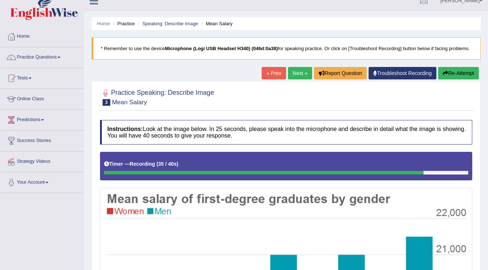
scroll to position [7, 0]
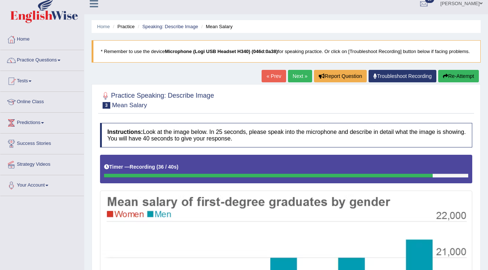
click at [462, 79] on button "Re-Attempt" at bounding box center [458, 76] width 41 height 12
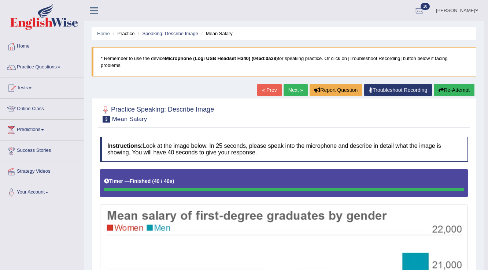
click at [447, 86] on button "Re-Attempt" at bounding box center [454, 90] width 41 height 12
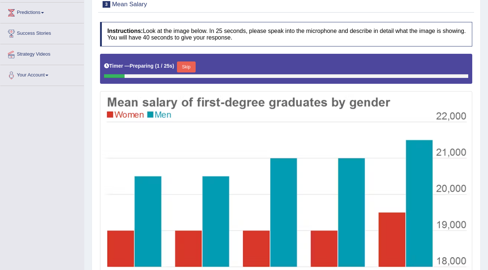
click at [182, 67] on button "Skip" at bounding box center [186, 67] width 18 height 11
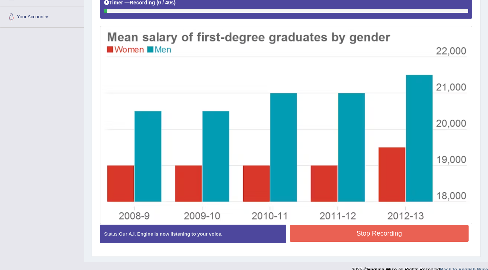
scroll to position [176, 0]
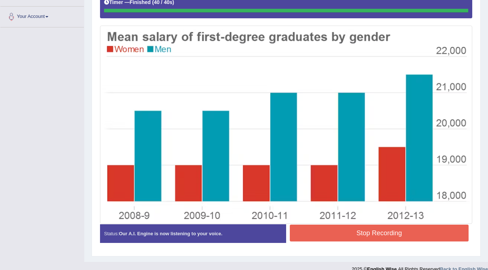
click at [430, 228] on div "Instructions: Look at the image below. In 25 seconds, please speak into the mic…" at bounding box center [286, 103] width 376 height 298
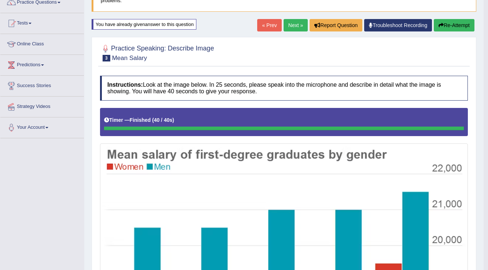
scroll to position [29, 0]
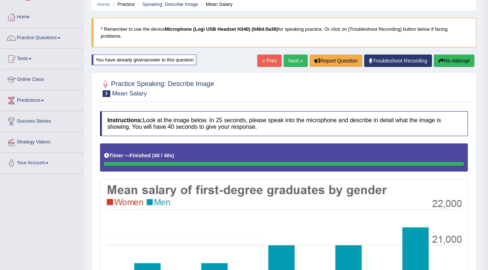
click at [296, 61] on link "Next »" at bounding box center [295, 61] width 24 height 12
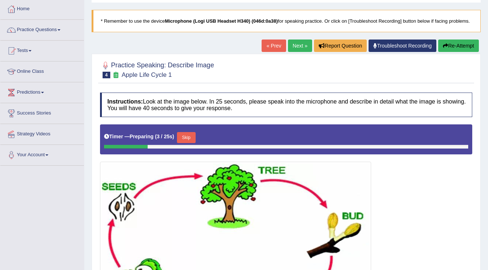
scroll to position [88, 0]
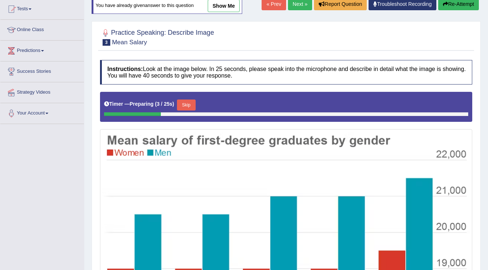
scroll to position [29, 0]
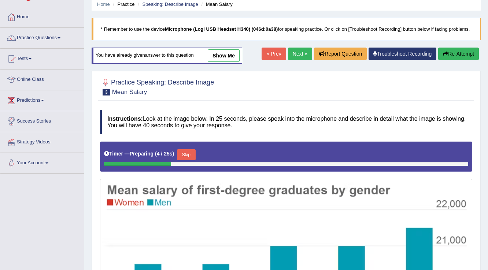
click at [227, 55] on link "show me" at bounding box center [224, 55] width 32 height 12
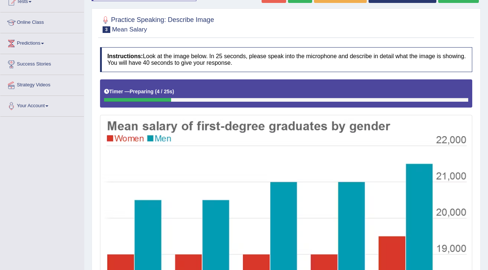
scroll to position [0, 0]
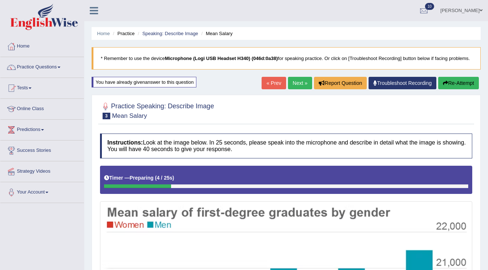
click at [298, 85] on link "Next »" at bounding box center [300, 83] width 24 height 12
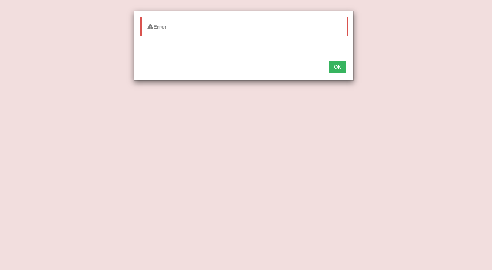
click at [338, 63] on button "OK" at bounding box center [337, 67] width 17 height 12
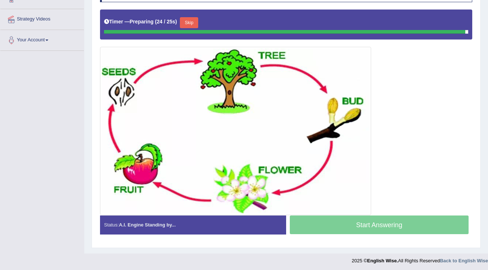
scroll to position [151, 0]
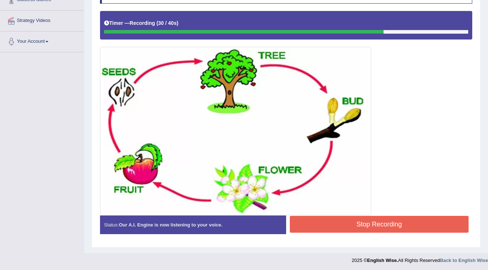
click at [400, 218] on button "Stop Recording" at bounding box center [379, 224] width 179 height 17
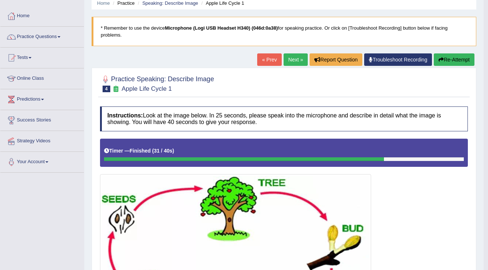
scroll to position [29, 0]
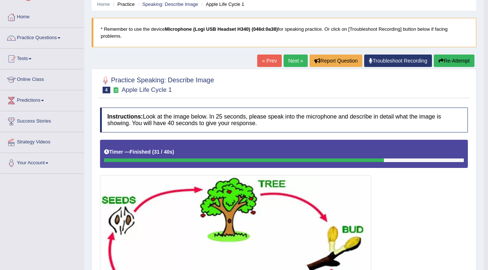
click at [293, 58] on link "Next »" at bounding box center [295, 61] width 24 height 12
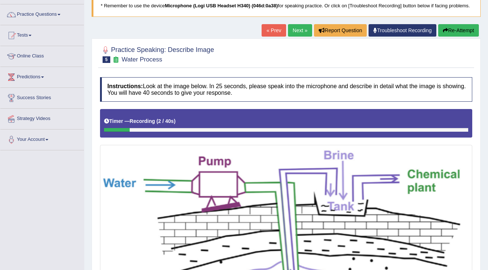
scroll to position [31, 0]
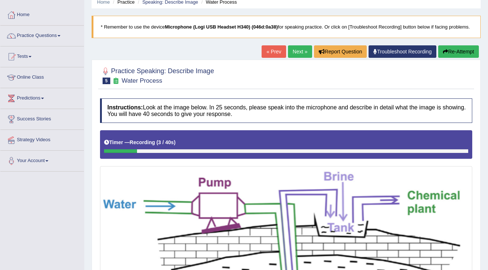
click at [459, 51] on button "Re-Attempt" at bounding box center [458, 51] width 41 height 12
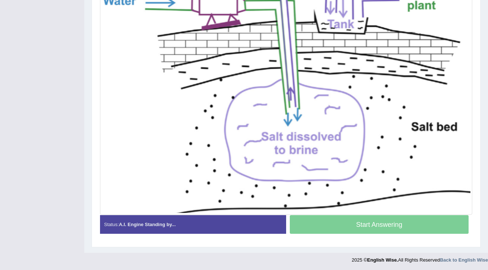
scroll to position [149, 0]
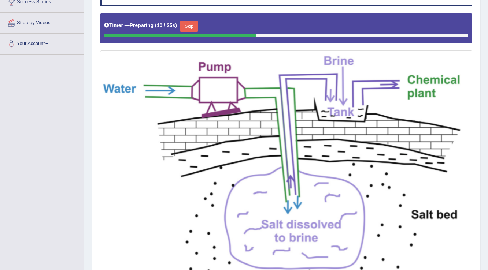
click at [192, 24] on button "Skip" at bounding box center [189, 26] width 18 height 11
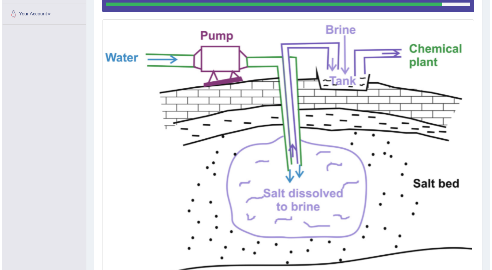
scroll to position [235, 0]
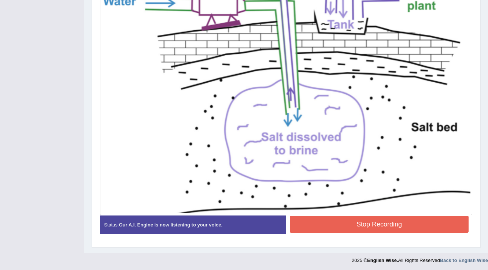
click at [350, 219] on button "Stop Recording" at bounding box center [379, 224] width 179 height 17
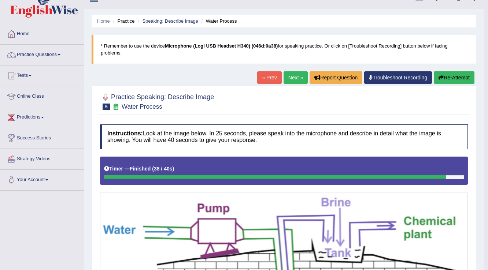
scroll to position [7, 0]
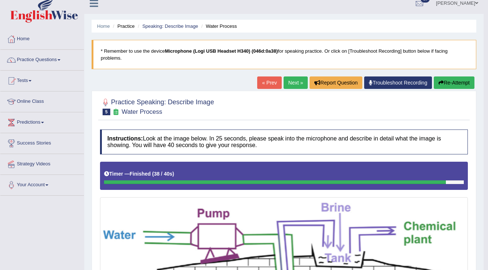
click at [293, 80] on link "Next »" at bounding box center [295, 83] width 24 height 12
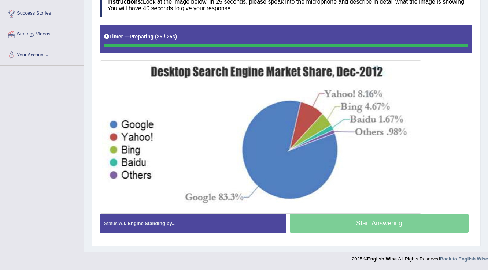
scroll to position [136, 0]
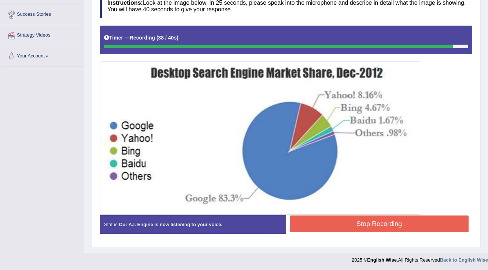
click at [450, 215] on div "Instructions: Look at the image below. In 25 seconds, please speak into the mic…" at bounding box center [286, 116] width 376 height 253
click at [451, 217] on button "Stop Recording" at bounding box center [379, 224] width 179 height 17
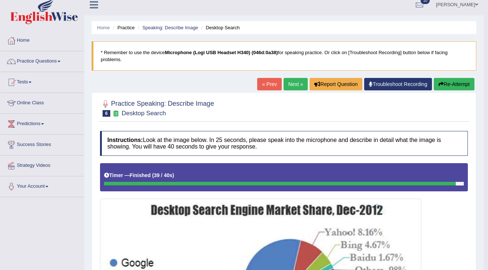
scroll to position [0, 0]
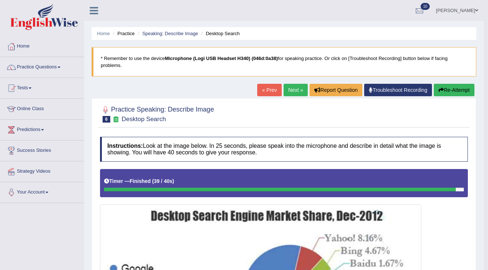
click at [298, 91] on link "Next »" at bounding box center [295, 90] width 24 height 12
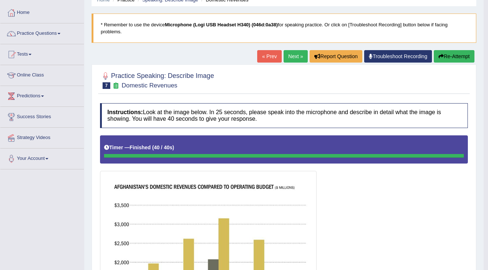
scroll to position [29, 0]
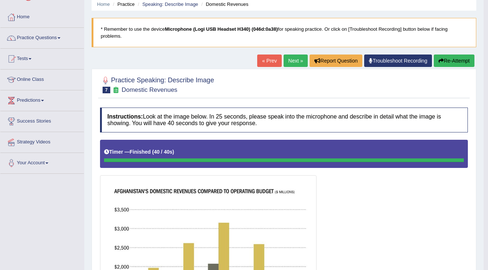
click at [459, 63] on button "Re-Attempt" at bounding box center [454, 61] width 41 height 12
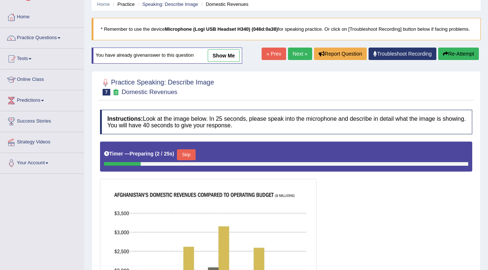
scroll to position [59, 0]
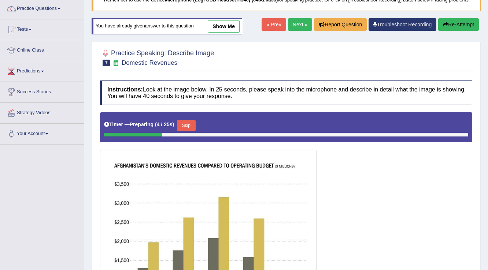
click at [190, 126] on button "Skip" at bounding box center [186, 125] width 18 height 11
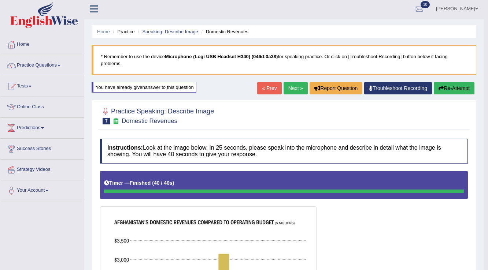
scroll to position [0, 0]
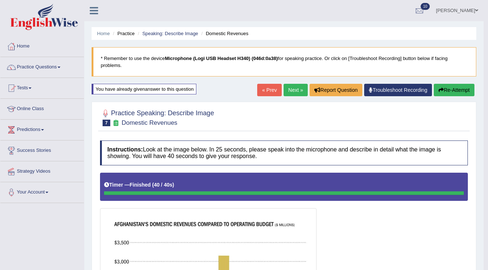
click at [293, 91] on link "Next »" at bounding box center [295, 90] width 24 height 12
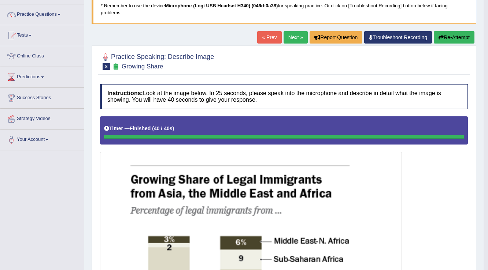
scroll to position [52, 0]
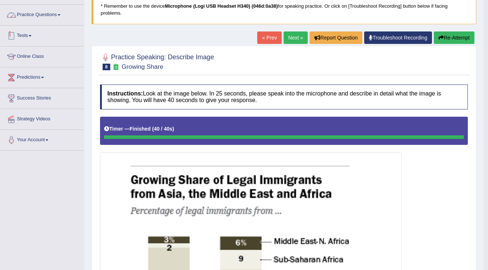
click at [42, 11] on link "Practice Questions" at bounding box center [41, 14] width 83 height 18
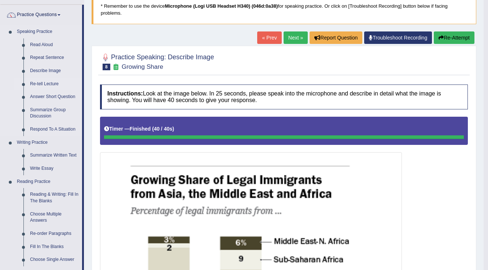
click at [45, 84] on link "Re-tell Lecture" at bounding box center [54, 84] width 55 height 13
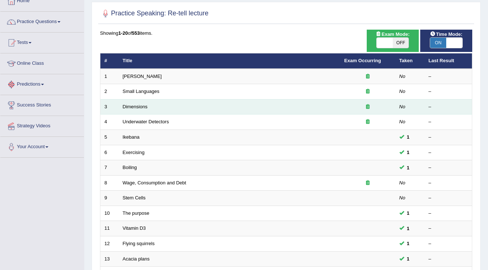
scroll to position [88, 0]
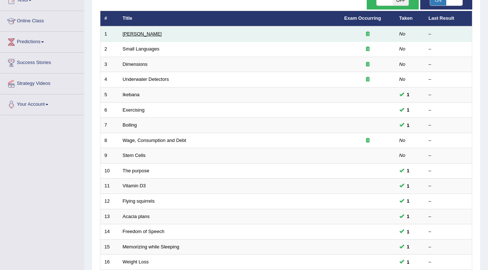
click at [146, 34] on link "[PERSON_NAME]" at bounding box center [142, 33] width 39 height 5
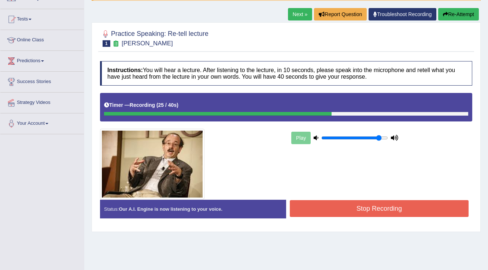
scroll to position [114, 0]
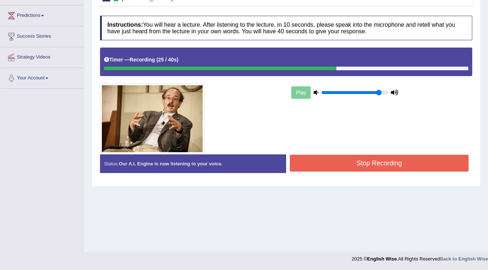
click at [344, 161] on button "Stop Recording" at bounding box center [379, 163] width 179 height 17
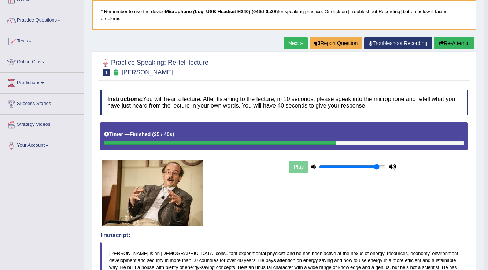
scroll to position [26, 0]
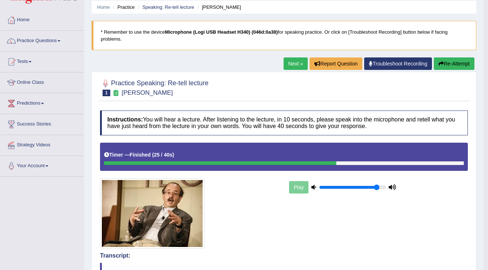
click at [299, 63] on link "Next »" at bounding box center [295, 63] width 24 height 12
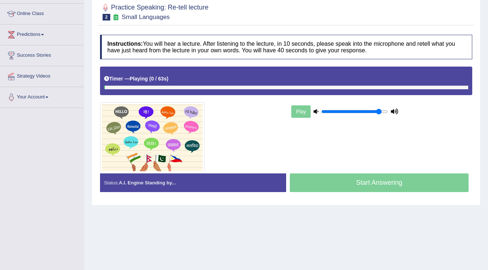
scroll to position [85, 0]
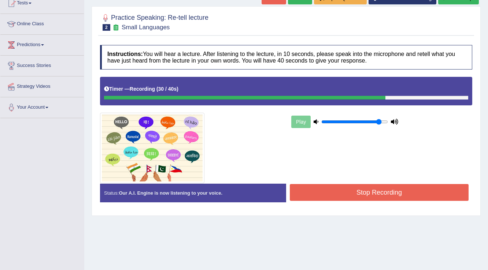
click at [372, 191] on button "Stop Recording" at bounding box center [379, 192] width 179 height 17
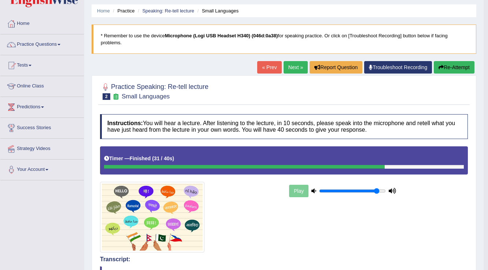
scroll to position [0, 0]
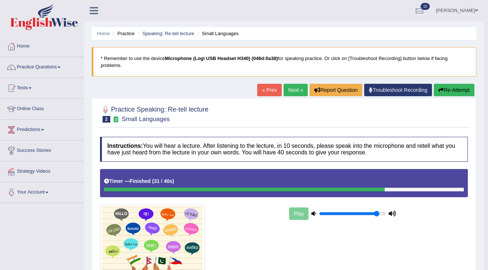
click at [296, 90] on link "Next »" at bounding box center [295, 90] width 24 height 12
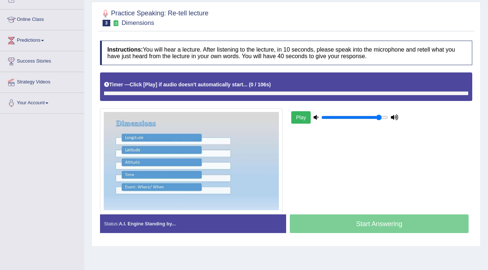
scroll to position [56, 0]
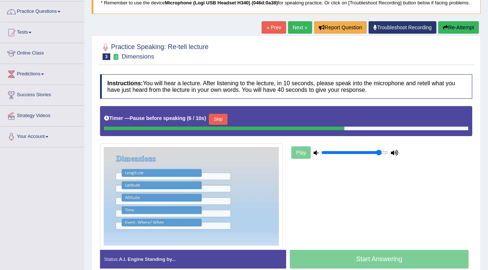
click at [227, 118] on button "Skip" at bounding box center [218, 119] width 18 height 11
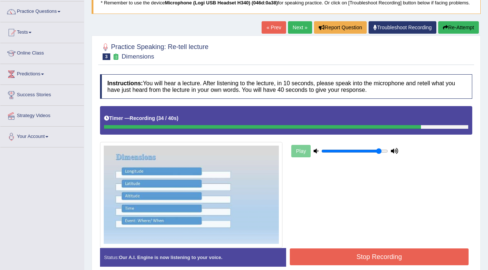
click at [438, 255] on button "Stop Recording" at bounding box center [379, 257] width 179 height 17
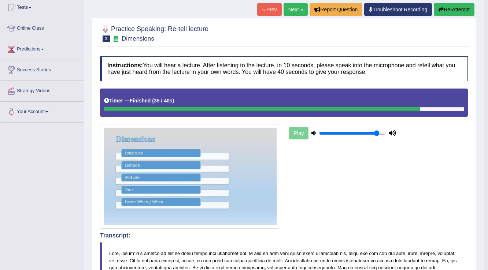
scroll to position [43, 0]
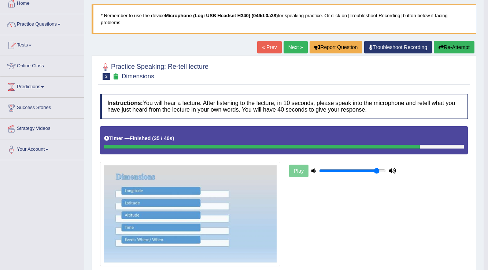
click at [444, 49] on button "Re-Attempt" at bounding box center [454, 47] width 41 height 12
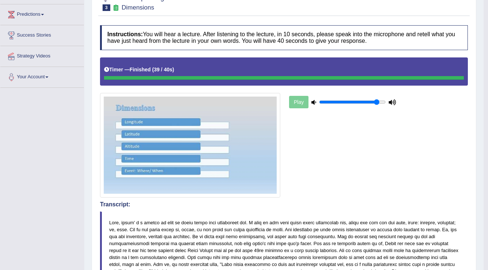
scroll to position [72, 0]
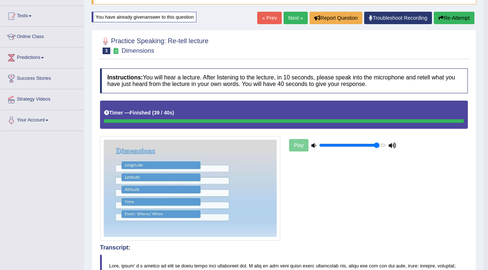
click at [295, 21] on link "Next »" at bounding box center [295, 18] width 24 height 12
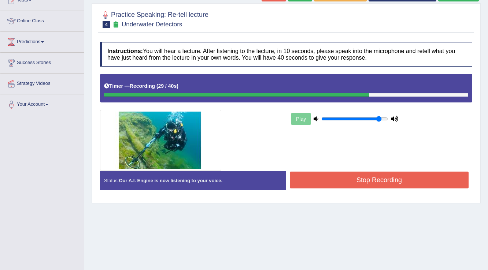
click at [363, 174] on button "Stop Recording" at bounding box center [379, 180] width 179 height 17
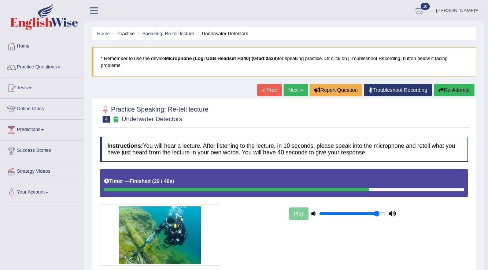
click at [294, 92] on link "Next »" at bounding box center [295, 90] width 24 height 12
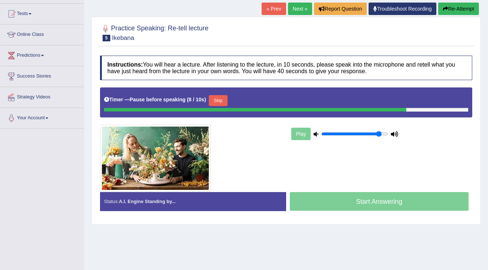
scroll to position [85, 0]
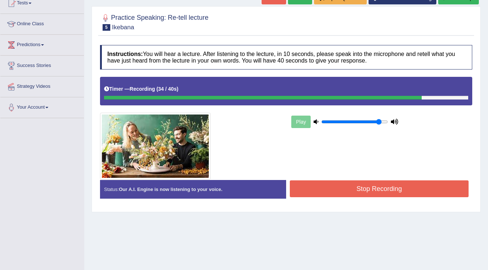
click at [423, 186] on button "Stop Recording" at bounding box center [379, 189] width 179 height 17
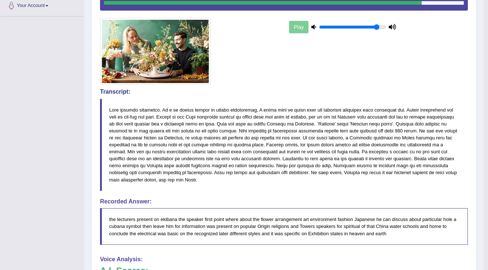
scroll to position [173, 0]
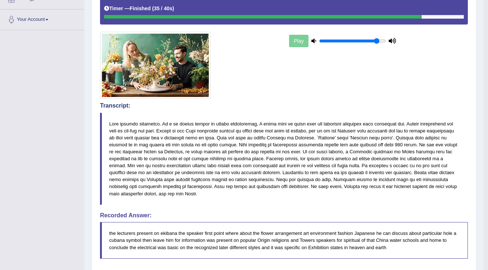
click at [398, 66] on div "Play" at bounding box center [283, 47] width 375 height 103
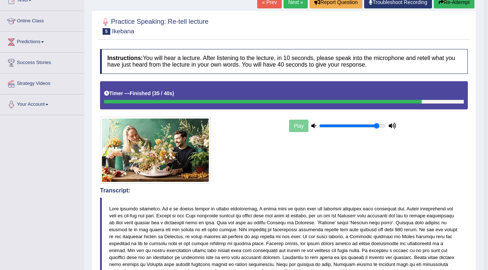
scroll to position [56, 0]
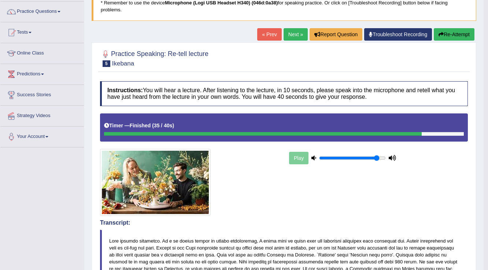
click at [291, 33] on link "Next »" at bounding box center [295, 34] width 24 height 12
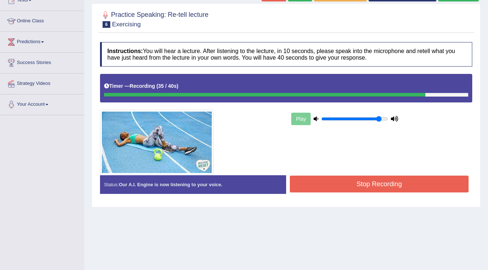
click at [427, 179] on button "Stop Recording" at bounding box center [379, 184] width 179 height 17
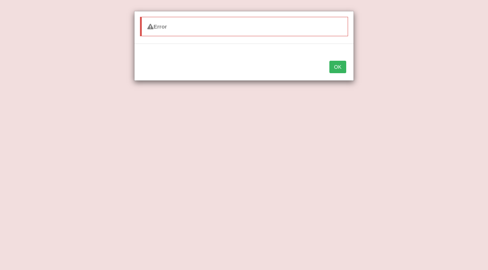
click at [336, 66] on button "OK" at bounding box center [337, 67] width 17 height 12
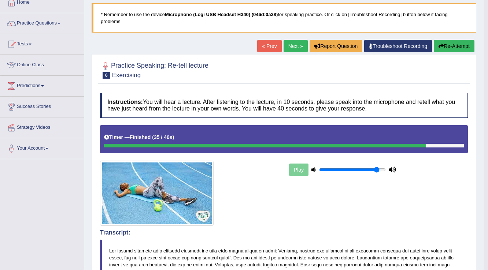
scroll to position [16, 0]
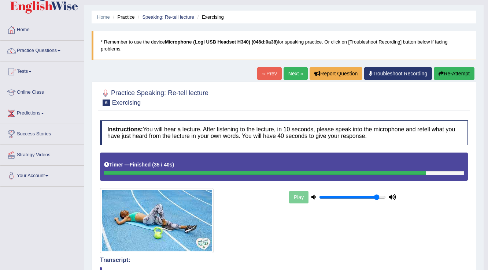
click at [56, 53] on link "Practice Questions" at bounding box center [41, 50] width 83 height 18
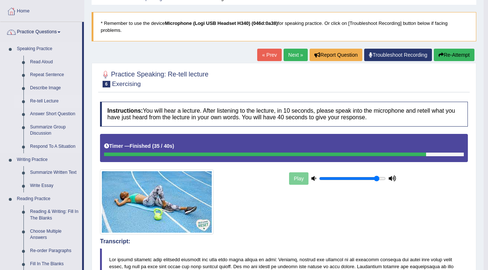
scroll to position [75, 0]
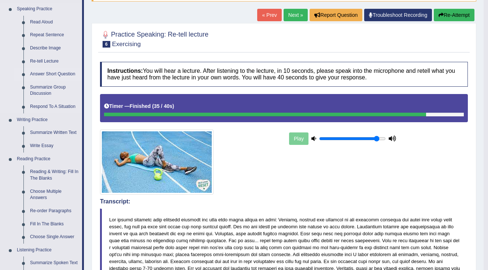
click at [50, 71] on link "Answer Short Question" at bounding box center [54, 74] width 55 height 13
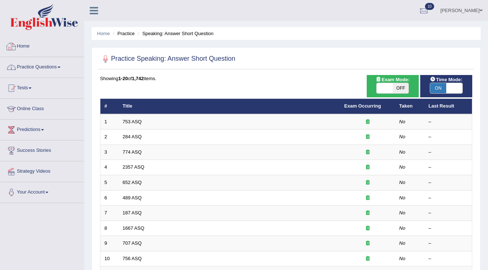
click at [46, 60] on link "Practice Questions" at bounding box center [41, 66] width 83 height 18
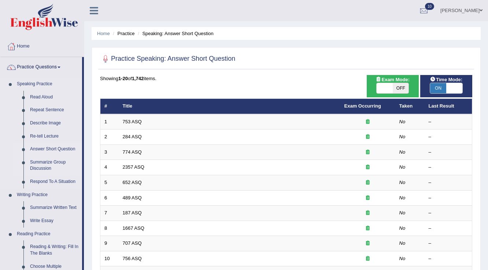
click at [42, 165] on link "Summarize Group Discussion" at bounding box center [54, 165] width 55 height 19
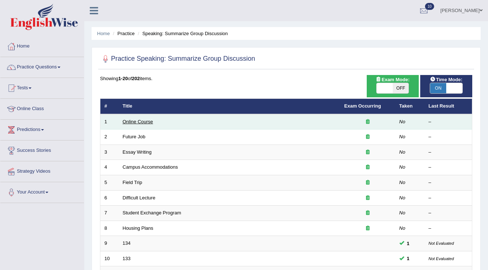
click at [136, 123] on link "Online Course" at bounding box center [138, 121] width 30 height 5
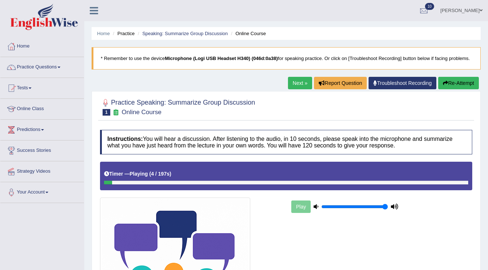
type input "1"
click at [385, 206] on input "range" at bounding box center [354, 207] width 67 height 6
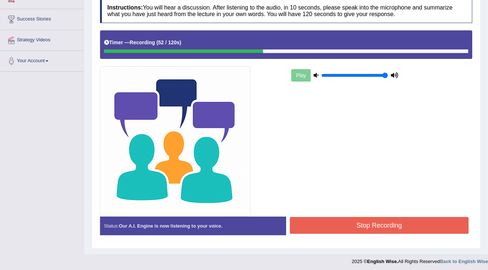
scroll to position [133, 0]
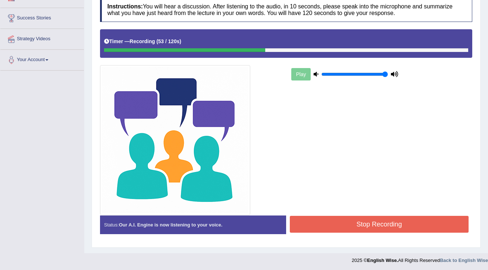
click at [376, 222] on button "Stop Recording" at bounding box center [379, 224] width 179 height 17
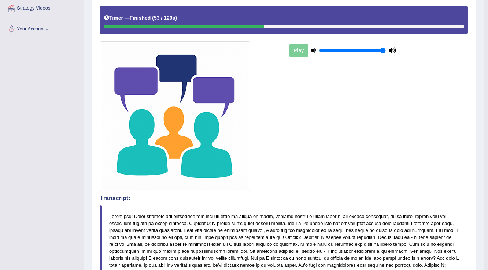
scroll to position [45, 0]
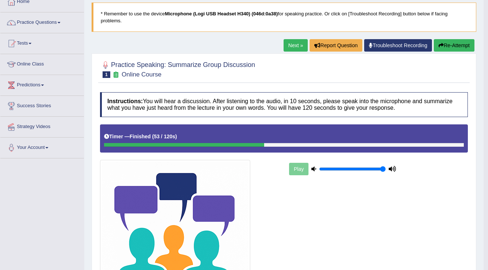
click at [299, 50] on link "Next »" at bounding box center [295, 45] width 24 height 12
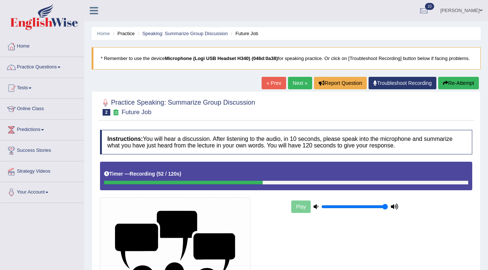
click at [460, 81] on button "Re-Attempt" at bounding box center [458, 83] width 41 height 12
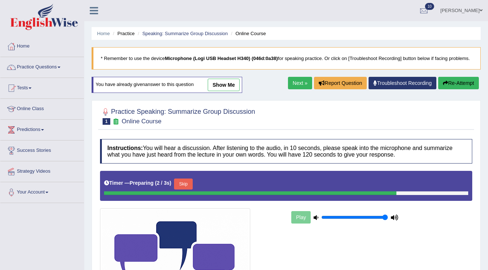
drag, startPoint x: 230, startPoint y: 83, endPoint x: 237, endPoint y: 117, distance: 34.6
click at [230, 83] on link "show me" at bounding box center [224, 85] width 32 height 12
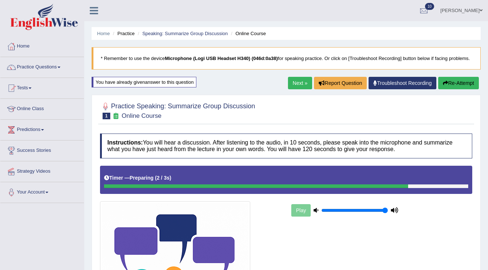
click at [293, 86] on link "Next »" at bounding box center [300, 83] width 24 height 12
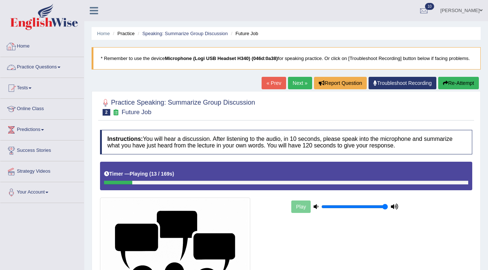
click at [41, 66] on link "Practice Questions" at bounding box center [41, 66] width 83 height 18
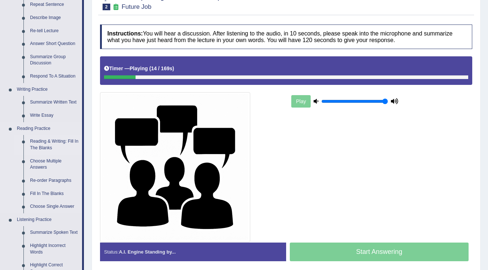
scroll to position [117, 0]
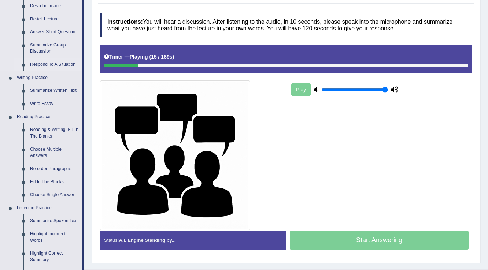
click at [44, 66] on link "Respond To A Situation" at bounding box center [54, 64] width 55 height 13
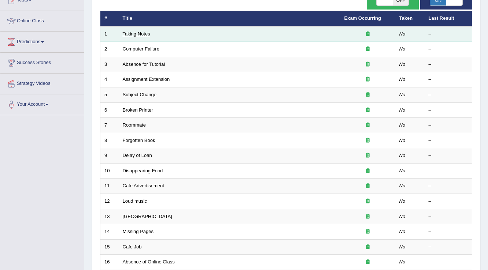
click at [135, 31] on link "Taking Notes" at bounding box center [136, 33] width 27 height 5
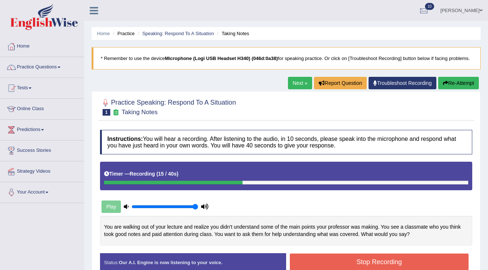
click at [441, 82] on button "Re-Attempt" at bounding box center [458, 83] width 41 height 12
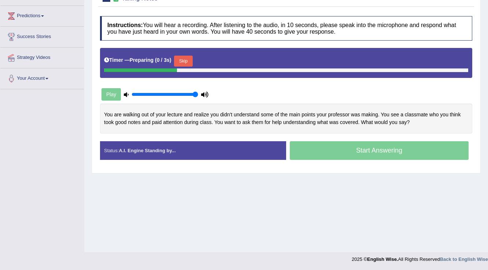
scroll to position [114, 0]
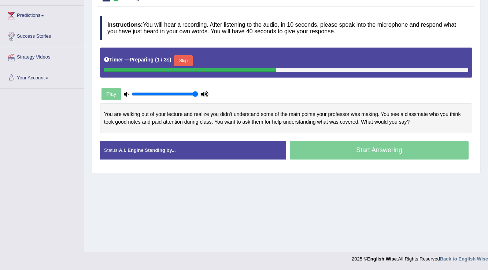
click at [189, 64] on button "Skip" at bounding box center [183, 60] width 18 height 11
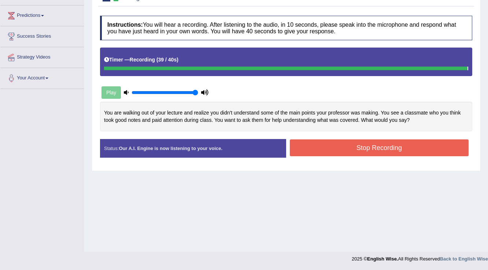
click at [337, 143] on div "Instructions: You will hear a recording. After listening to the audio, in 10 se…" at bounding box center [286, 89] width 376 height 155
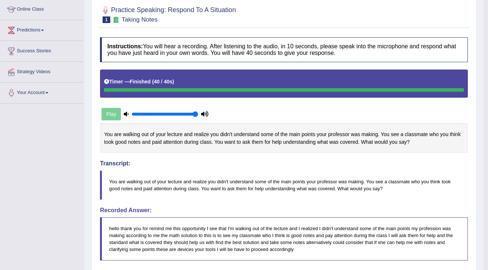
scroll to position [85, 0]
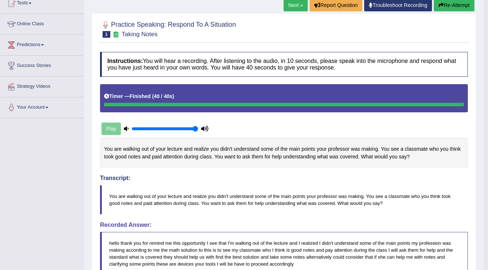
click at [294, 10] on link "Next »" at bounding box center [295, 5] width 24 height 12
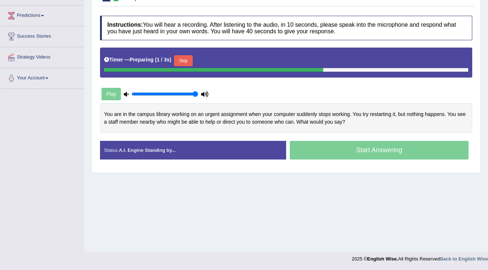
click at [189, 58] on button "Skip" at bounding box center [183, 60] width 18 height 11
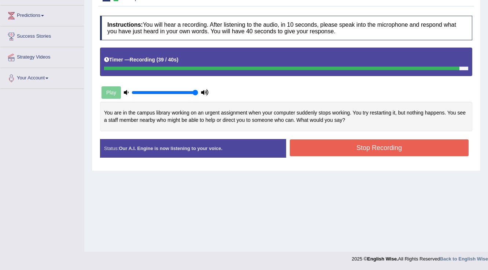
click at [412, 148] on button "Stop Recording" at bounding box center [379, 148] width 179 height 17
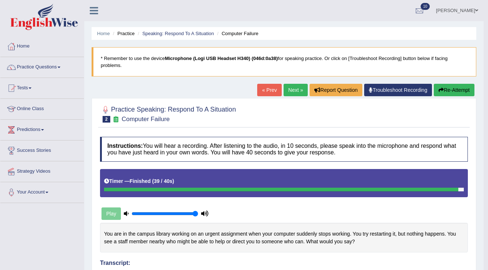
click at [290, 88] on link "Next »" at bounding box center [295, 90] width 24 height 12
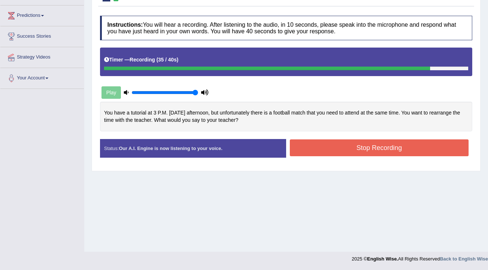
click at [373, 152] on button "Stop Recording" at bounding box center [379, 148] width 179 height 17
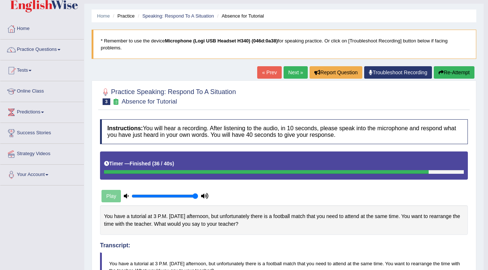
scroll to position [7, 0]
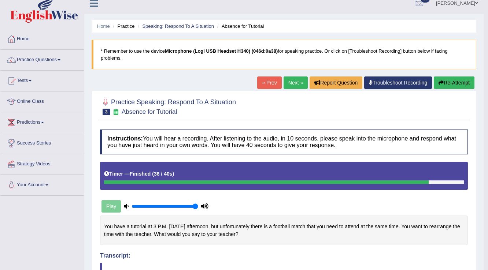
click at [289, 83] on link "Next »" at bounding box center [295, 83] width 24 height 12
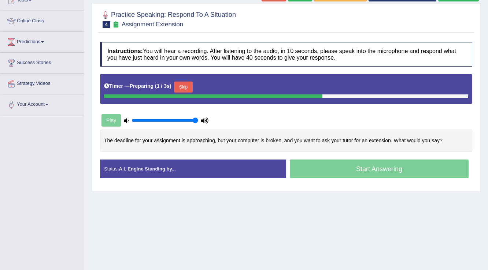
click at [191, 87] on button "Skip" at bounding box center [183, 87] width 18 height 11
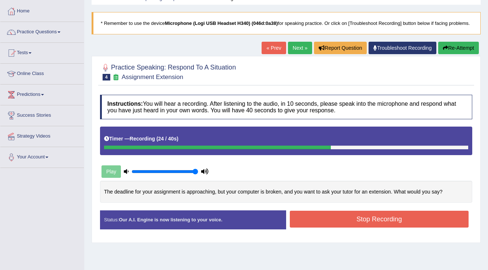
scroll to position [29, 0]
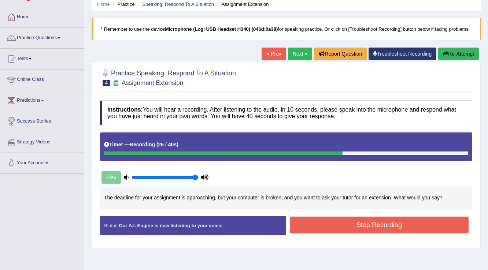
click at [450, 54] on button "Re-Attempt" at bounding box center [458, 54] width 41 height 12
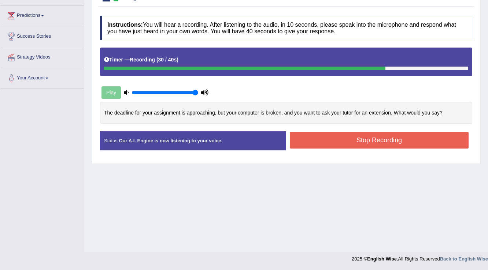
click at [402, 139] on button "Stop Recording" at bounding box center [379, 140] width 179 height 17
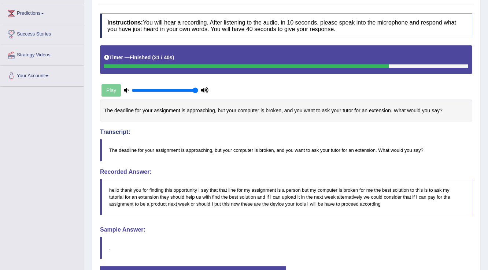
scroll to position [21, 0]
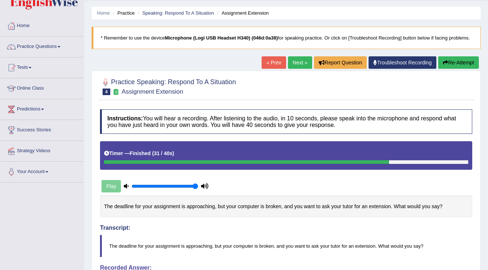
click at [387, 60] on link "Troubleshoot Recording" at bounding box center [402, 62] width 68 height 12
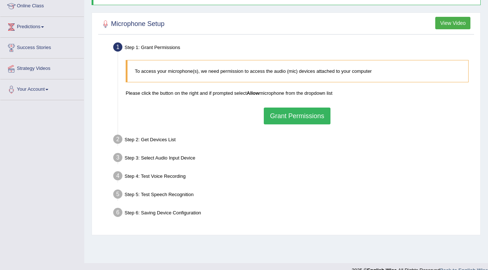
scroll to position [114, 0]
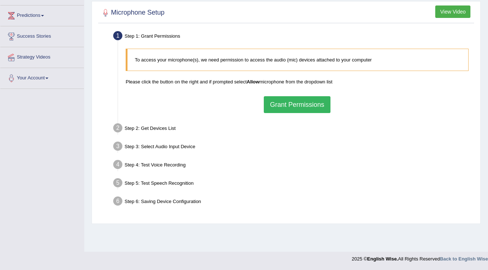
click at [321, 101] on button "Grant Permissions" at bounding box center [297, 104] width 67 height 17
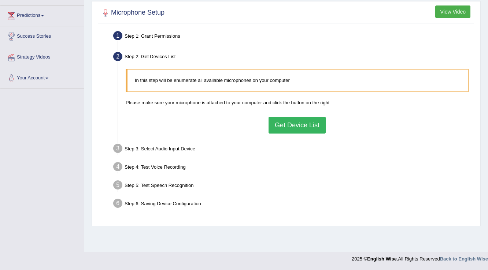
click at [304, 127] on button "Get Device List" at bounding box center [296, 125] width 57 height 17
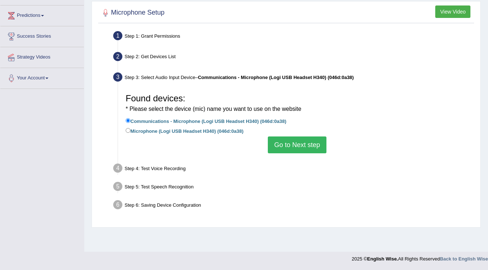
click at [300, 144] on button "Go to Next step" at bounding box center [297, 145] width 58 height 17
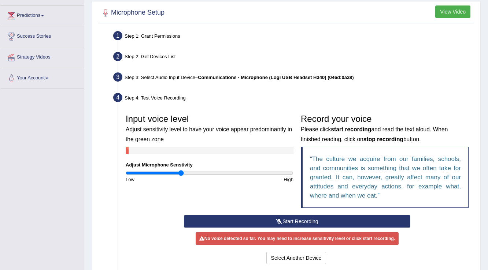
scroll to position [189, 0]
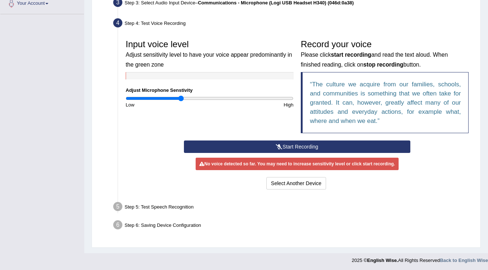
click at [301, 148] on button "Start Recording" at bounding box center [297, 147] width 226 height 12
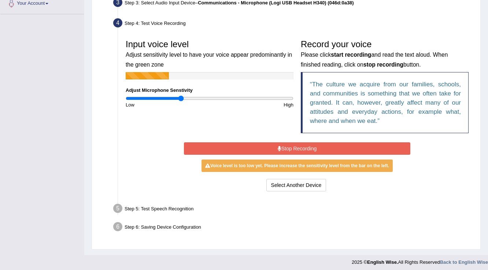
click at [301, 145] on button "Stop Recording" at bounding box center [297, 148] width 226 height 12
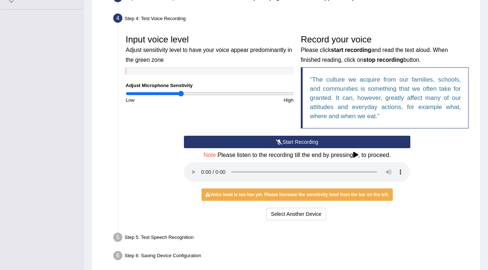
scroll to position [160, 0]
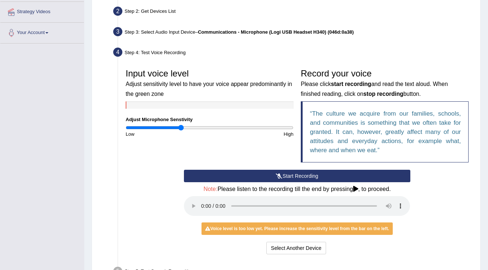
click at [289, 233] on div "Voice level is too low yet. Please increase the sensitivity level from the bar …" at bounding box center [296, 229] width 191 height 12
click at [289, 229] on div "Voice level is too low yet. Please increase the sensitivity level from the bar …" at bounding box center [296, 229] width 191 height 12
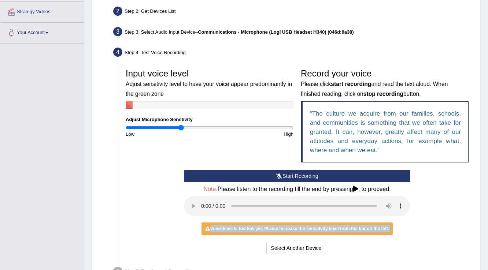
click at [289, 229] on div "Voice level is too low yet. Please increase the sensitivity level from the bar …" at bounding box center [296, 229] width 191 height 12
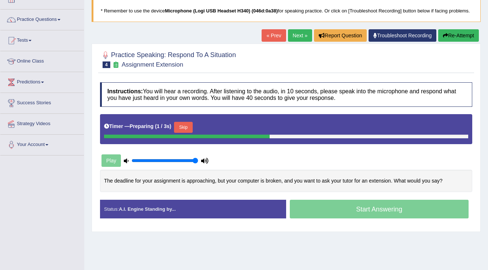
scroll to position [114, 0]
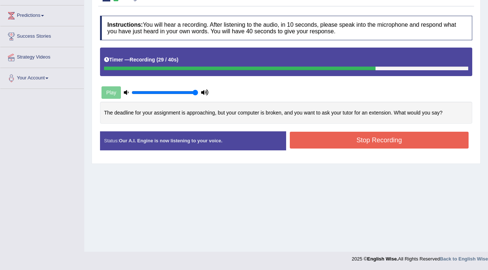
click at [368, 137] on button "Stop Recording" at bounding box center [379, 140] width 179 height 17
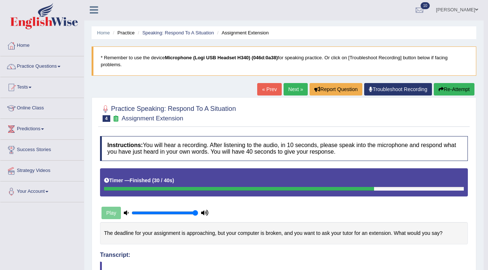
scroll to position [0, 0]
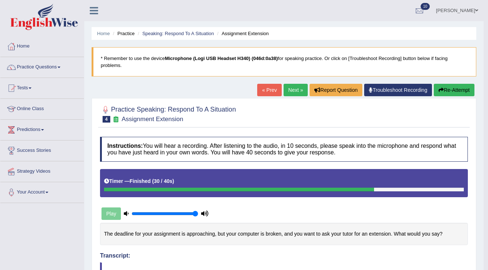
click at [296, 95] on link "Next »" at bounding box center [295, 90] width 24 height 12
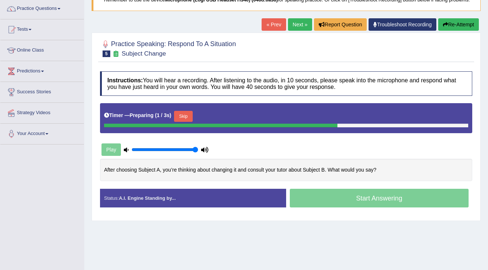
click at [190, 117] on button "Skip" at bounding box center [183, 116] width 18 height 11
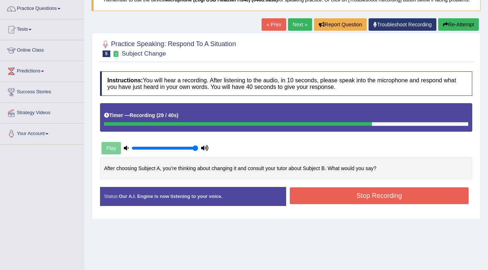
click at [374, 196] on button "Stop Recording" at bounding box center [379, 196] width 179 height 17
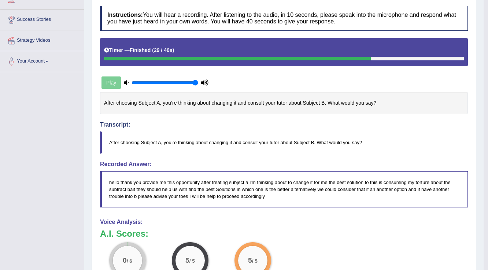
scroll to position [117, 0]
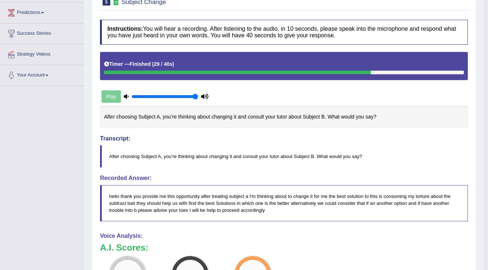
drag, startPoint x: 117, startPoint y: 259, endPoint x: 146, endPoint y: 211, distance: 56.2
click at [146, 211] on div "Instructions: You will hear a recording. After listening to the audio, in 10 se…" at bounding box center [283, 211] width 371 height 390
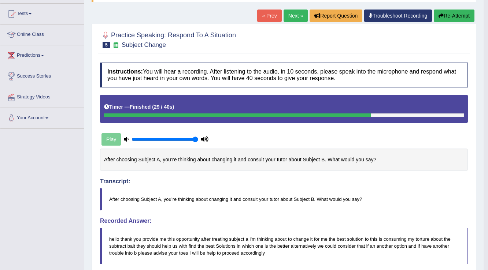
scroll to position [0, 0]
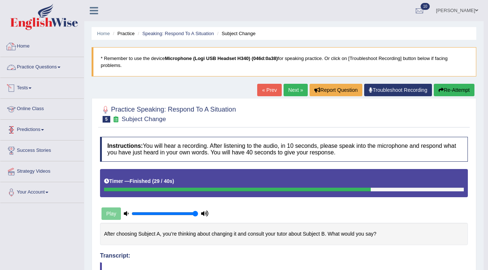
click at [30, 70] on link "Practice Questions" at bounding box center [41, 66] width 83 height 18
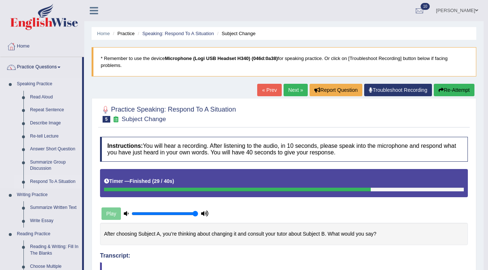
click at [47, 179] on link "Respond To A Situation" at bounding box center [54, 181] width 55 height 13
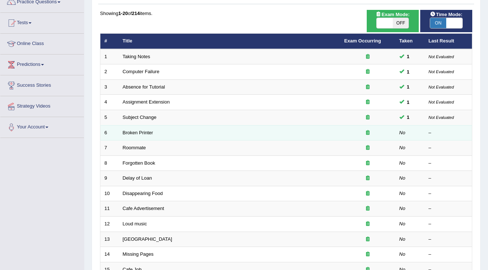
scroll to position [66, 0]
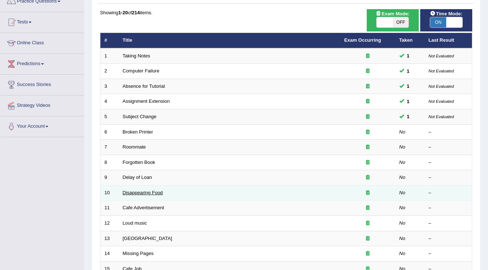
click at [140, 193] on link "Disappearing Food" at bounding box center [143, 192] width 40 height 5
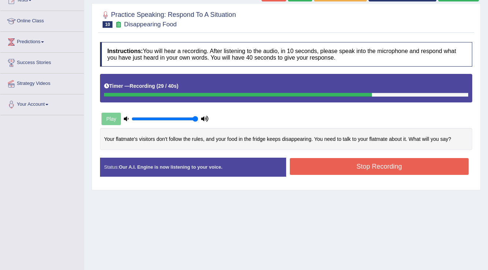
click at [322, 166] on button "Stop Recording" at bounding box center [379, 166] width 179 height 17
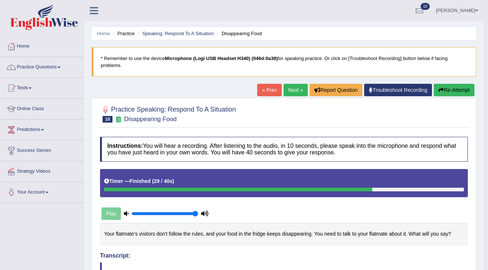
click at [460, 88] on button "Re-Attempt" at bounding box center [454, 90] width 41 height 12
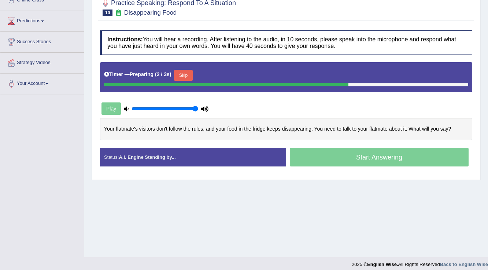
scroll to position [114, 0]
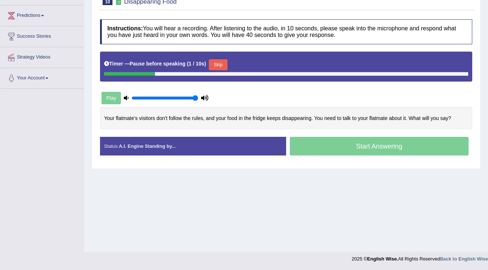
click at [216, 64] on button "Skip" at bounding box center [218, 64] width 18 height 11
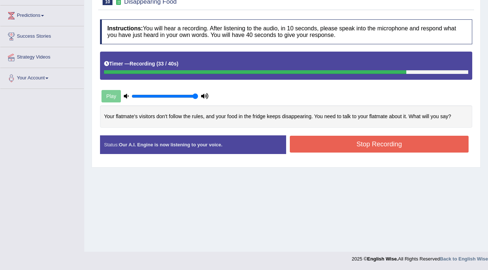
click at [331, 147] on button "Stop Recording" at bounding box center [379, 144] width 179 height 17
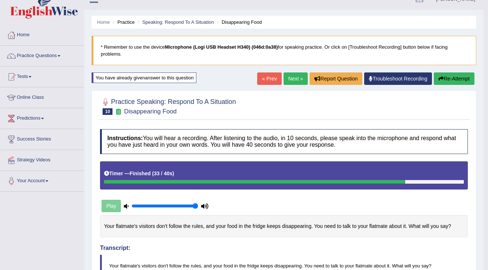
scroll to position [0, 0]
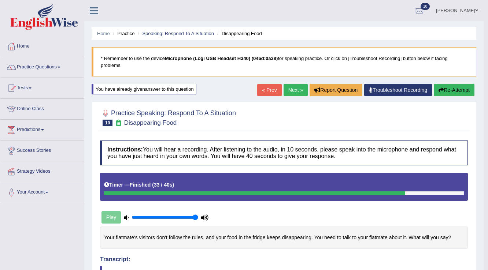
click at [293, 87] on link "Next »" at bounding box center [295, 90] width 24 height 12
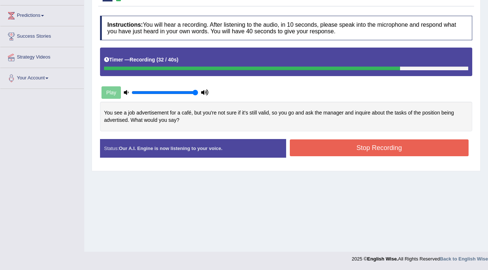
click at [378, 151] on button "Stop Recording" at bounding box center [379, 148] width 179 height 17
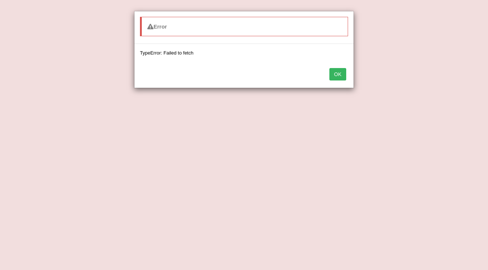
click at [336, 72] on button "OK" at bounding box center [337, 74] width 17 height 12
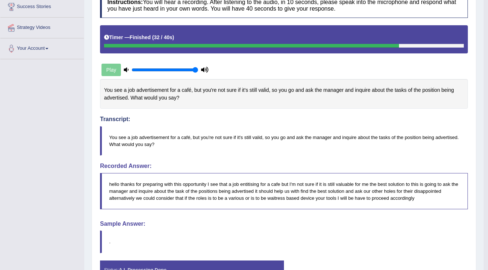
scroll to position [189, 0]
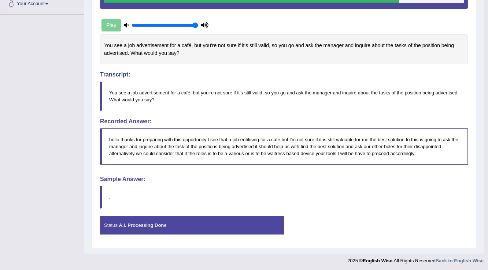
click at [212, 170] on div "Instructions: You will hear a recording. After listening to the audio, in 10 se…" at bounding box center [283, 94] width 371 height 299
click at [213, 170] on div "Instructions: You will hear a recording. After listening to the audio, in 10 se…" at bounding box center [283, 94] width 371 height 299
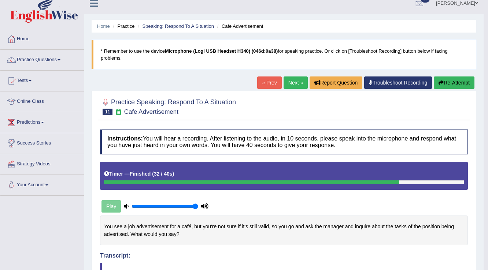
scroll to position [0, 0]
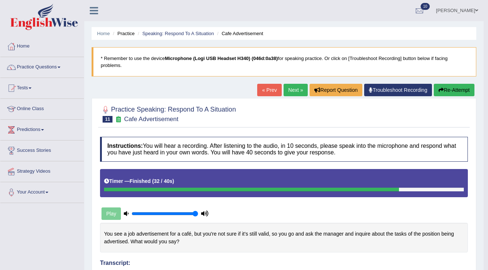
click at [434, 12] on link "[PERSON_NAME]" at bounding box center [456, 9] width 53 height 19
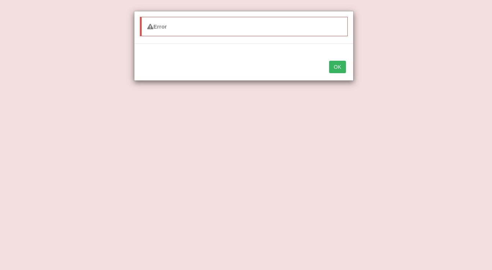
click at [343, 69] on button "OK" at bounding box center [337, 67] width 17 height 12
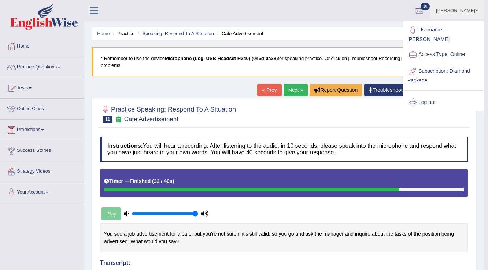
click at [449, 117] on div at bounding box center [284, 114] width 368 height 22
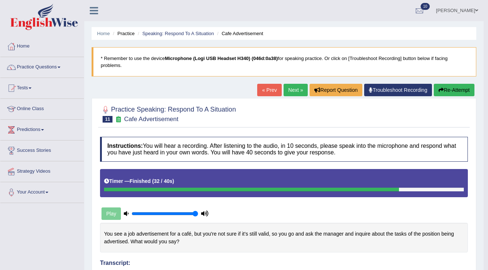
click at [449, 117] on div at bounding box center [284, 114] width 368 height 22
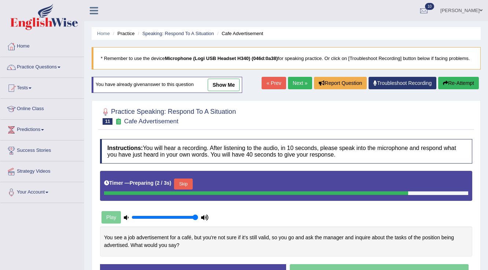
click at [230, 81] on link "show me" at bounding box center [224, 85] width 32 height 12
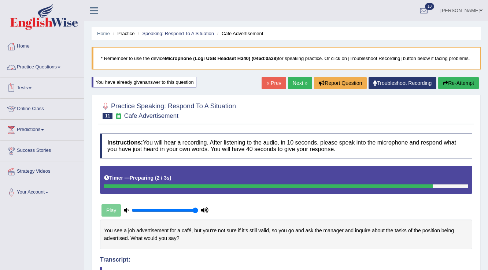
click at [22, 44] on link "Home" at bounding box center [41, 45] width 83 height 18
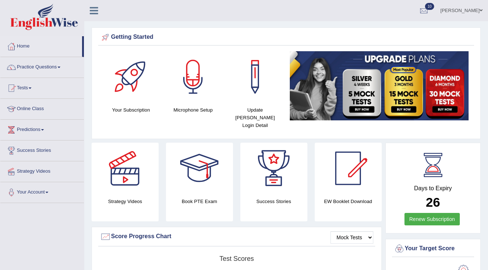
click at [460, 16] on link "Flavia Gabriele costa" at bounding box center [461, 9] width 53 height 19
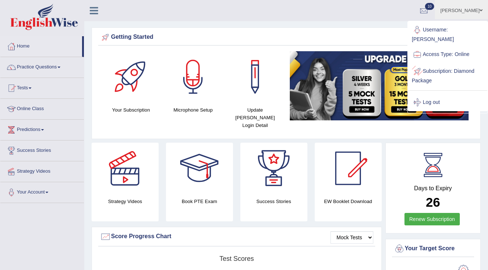
click at [434, 94] on link "Log out" at bounding box center [447, 102] width 79 height 17
